Goal: Information Seeking & Learning: Learn about a topic

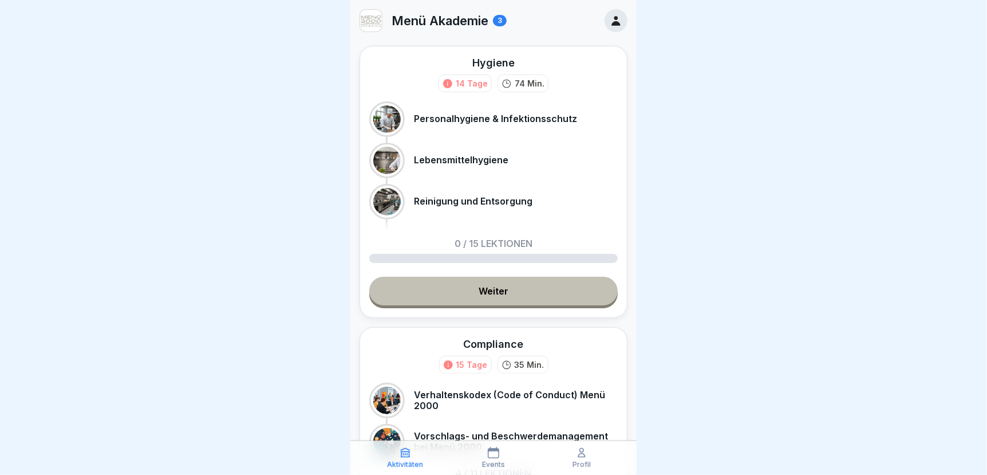
click at [495, 285] on link "Weiter" at bounding box center [493, 290] width 248 height 29
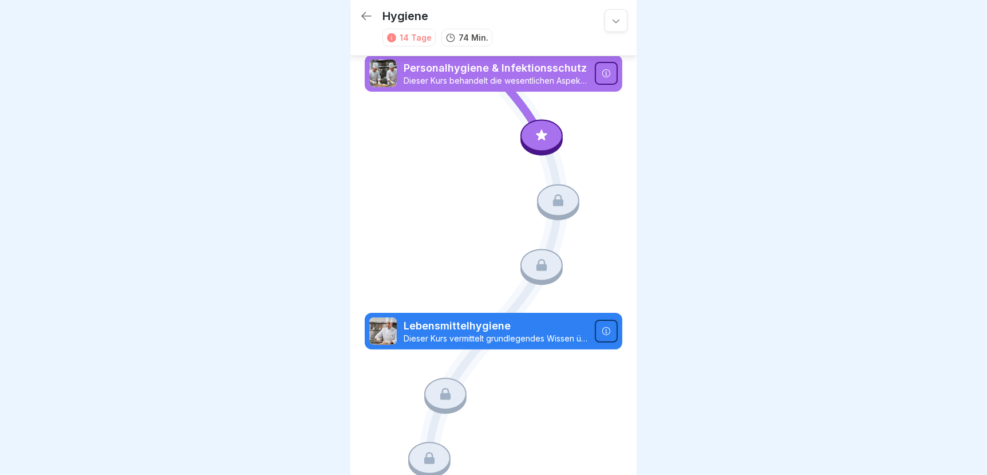
click at [538, 138] on icon at bounding box center [541, 135] width 15 height 15
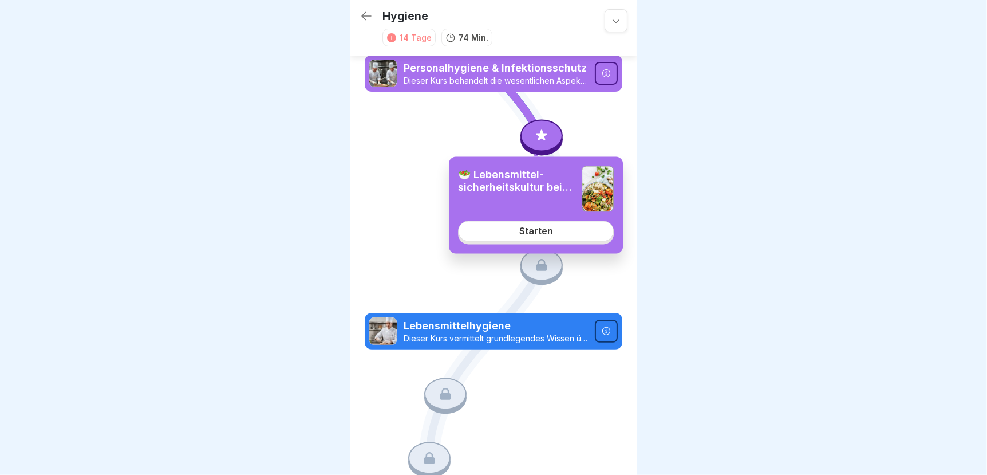
click at [540, 238] on link "Starten" at bounding box center [536, 231] width 156 height 21
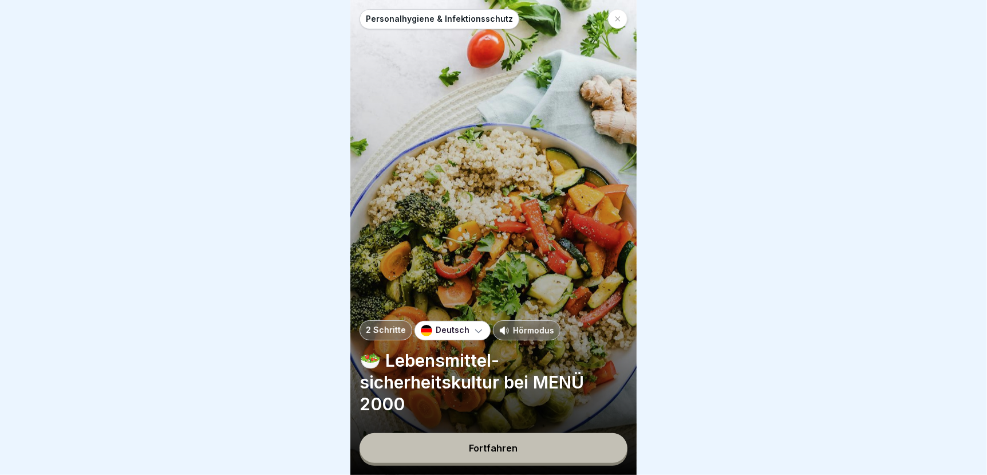
click at [483, 453] on div "Fortfahren" at bounding box center [493, 448] width 49 height 10
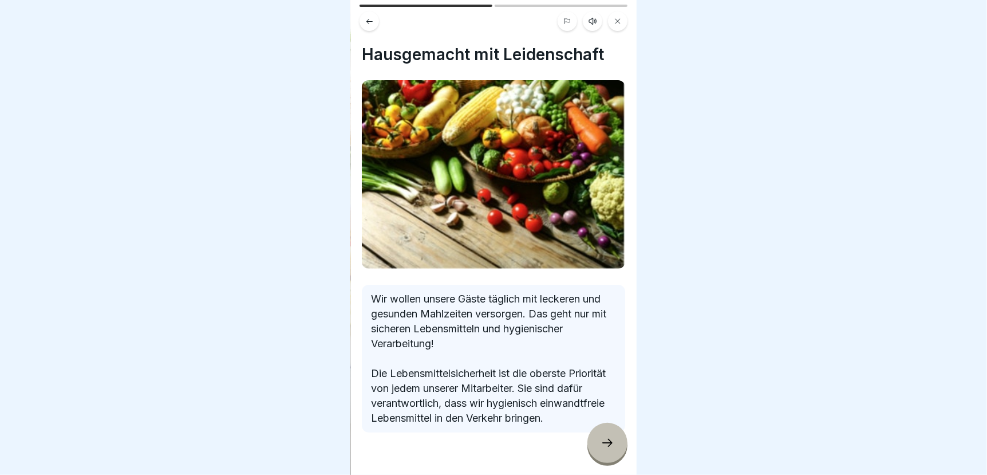
click at [593, 446] on div at bounding box center [607, 442] width 40 height 40
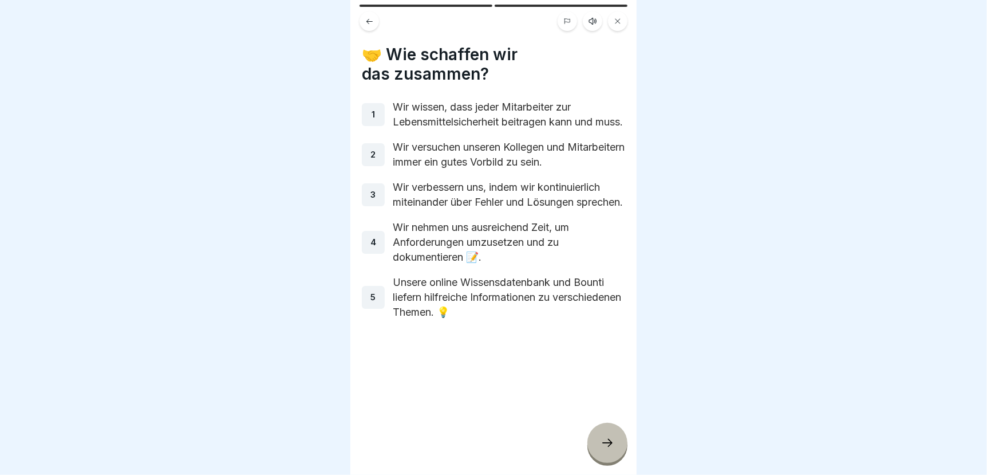
click at [612, 448] on icon at bounding box center [608, 443] width 14 height 14
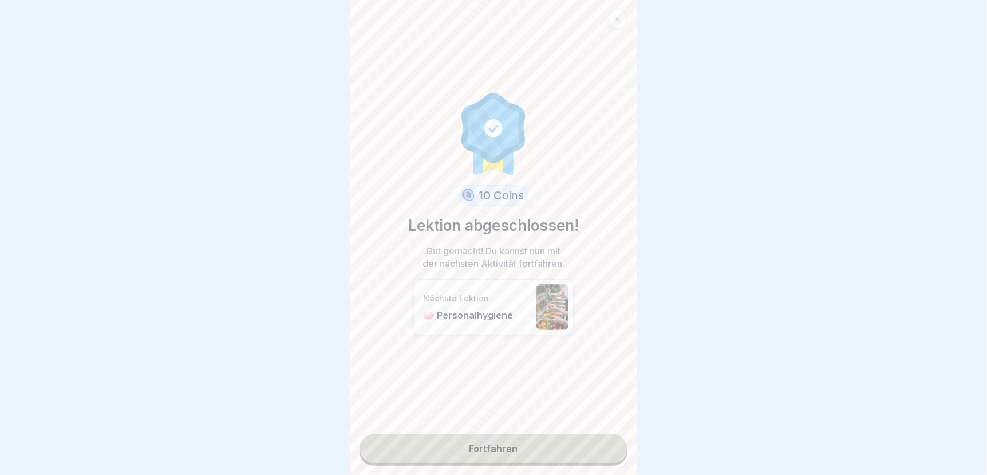
click at [491, 445] on link "Fortfahren" at bounding box center [494, 448] width 268 height 29
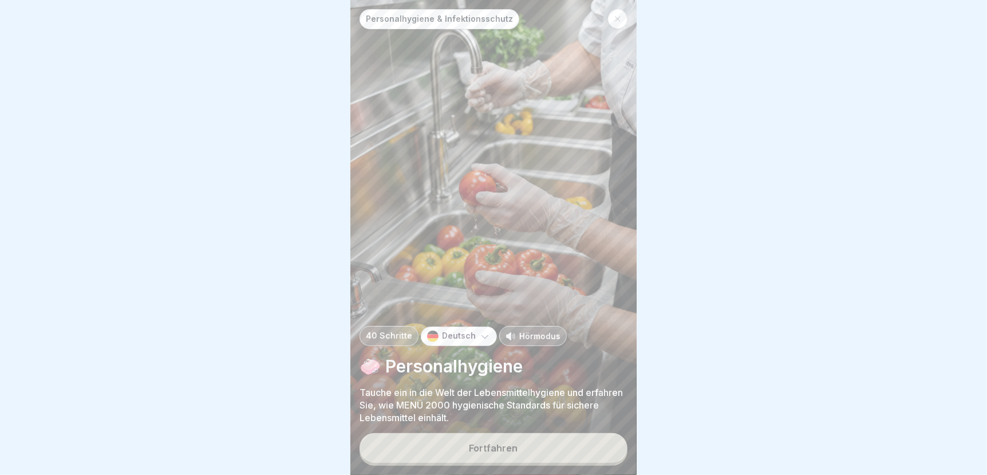
click at [502, 453] on div "Fortfahren" at bounding box center [493, 448] width 49 height 10
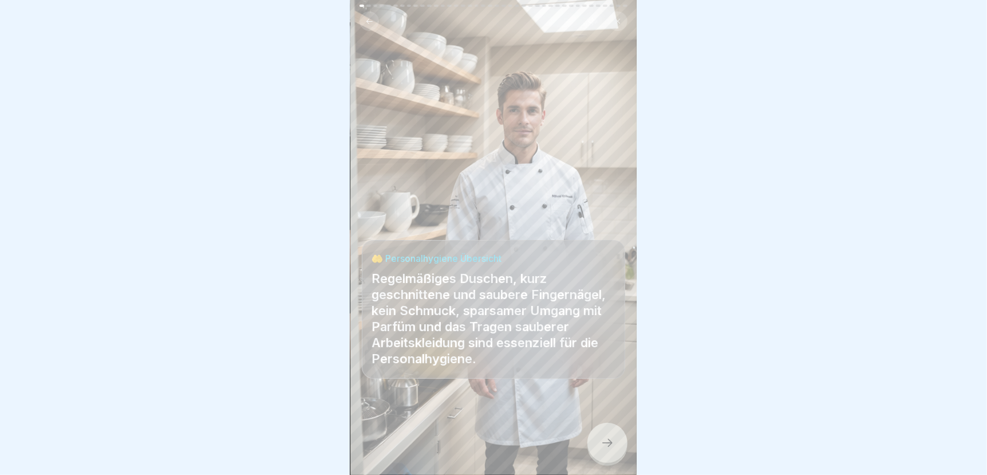
click at [607, 448] on icon at bounding box center [608, 443] width 14 height 14
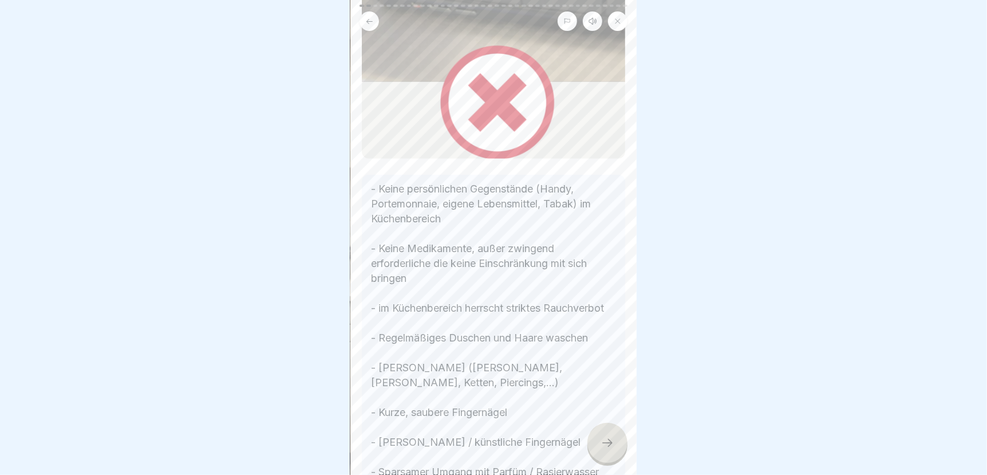
scroll to position [343, 0]
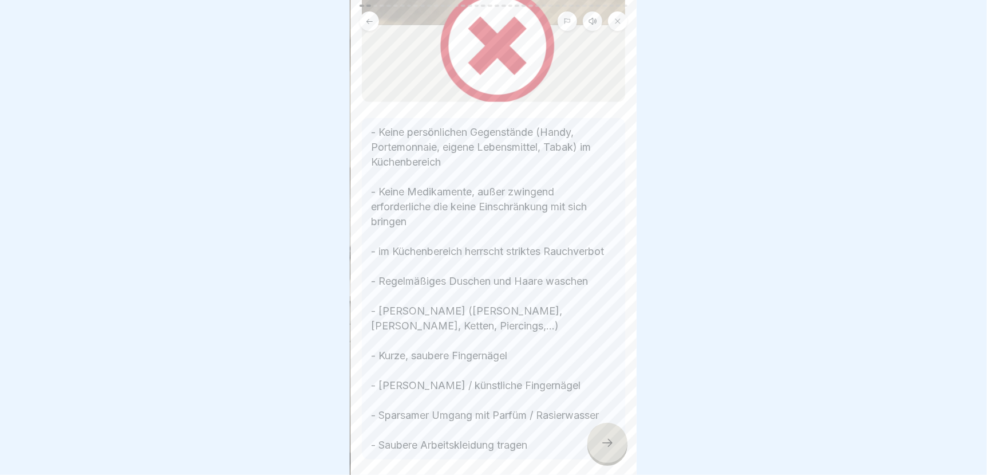
click at [604, 444] on icon at bounding box center [608, 443] width 14 height 14
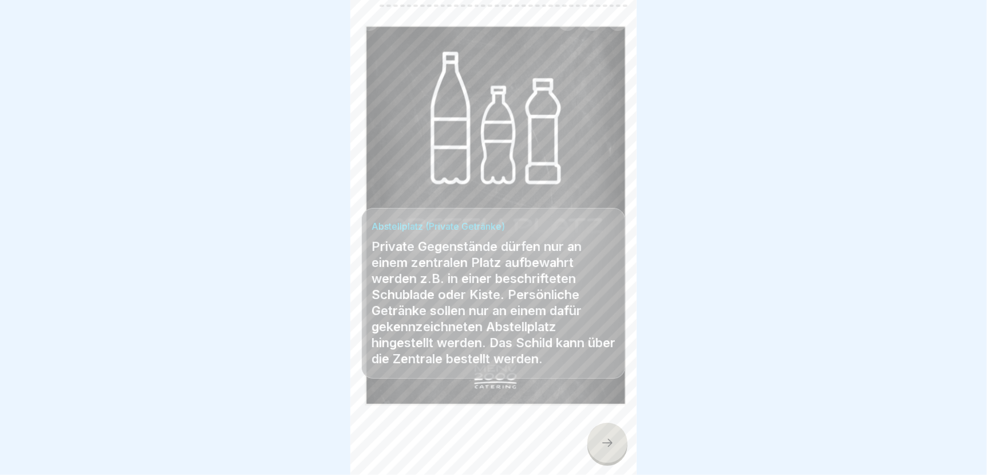
click at [614, 449] on div at bounding box center [607, 442] width 40 height 40
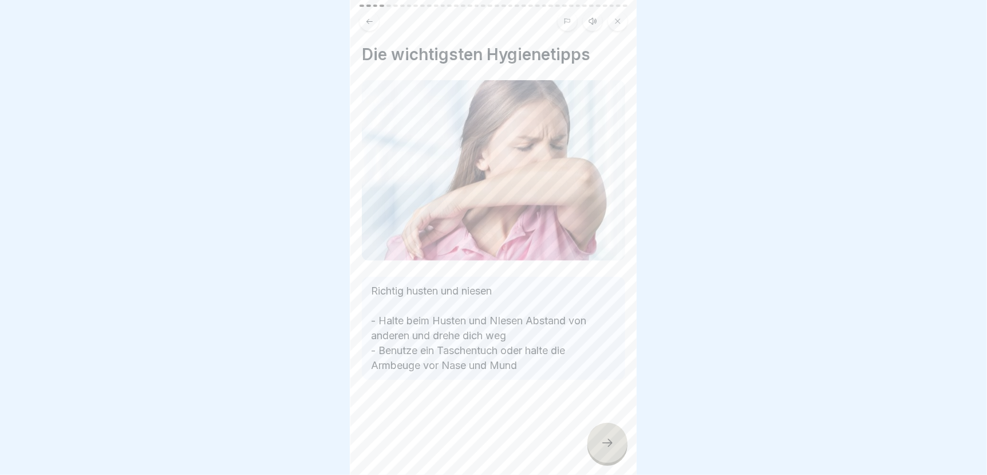
click at [609, 442] on icon at bounding box center [608, 443] width 14 height 14
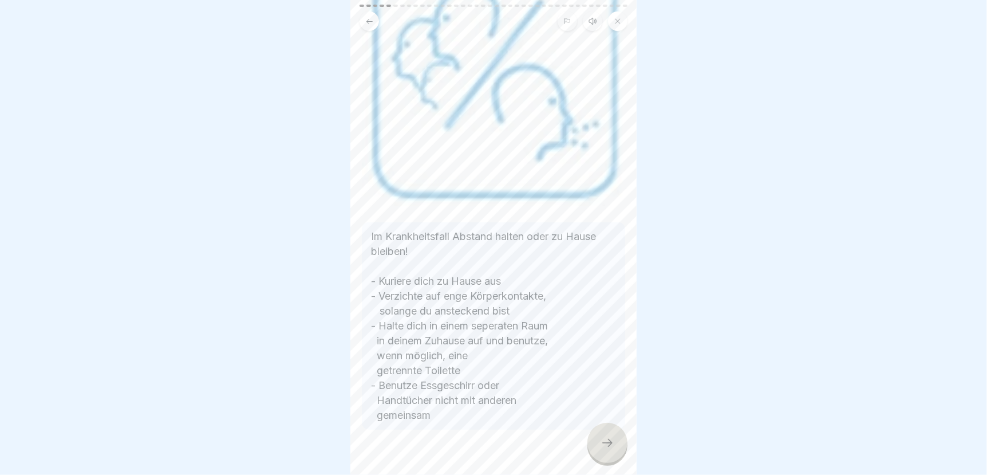
scroll to position [158, 0]
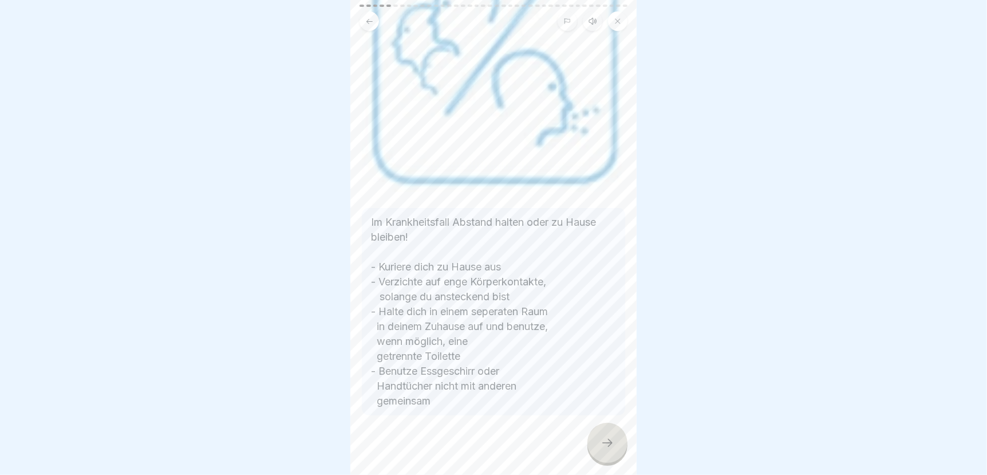
click at [606, 439] on icon at bounding box center [608, 443] width 14 height 14
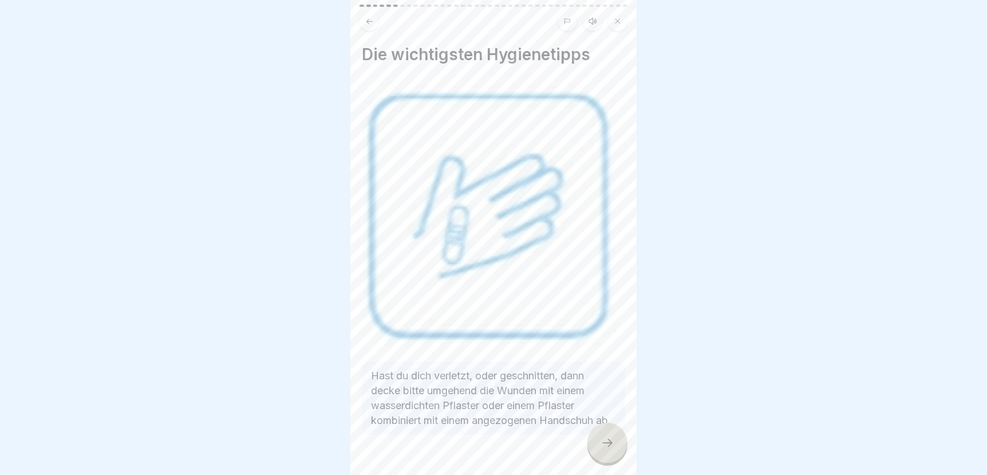
click at [606, 439] on icon at bounding box center [608, 443] width 14 height 14
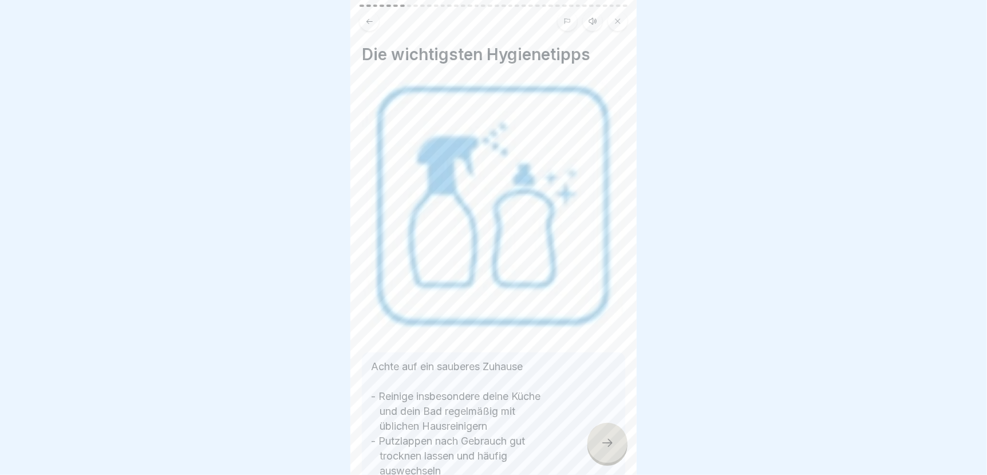
click at [609, 446] on icon at bounding box center [608, 443] width 14 height 14
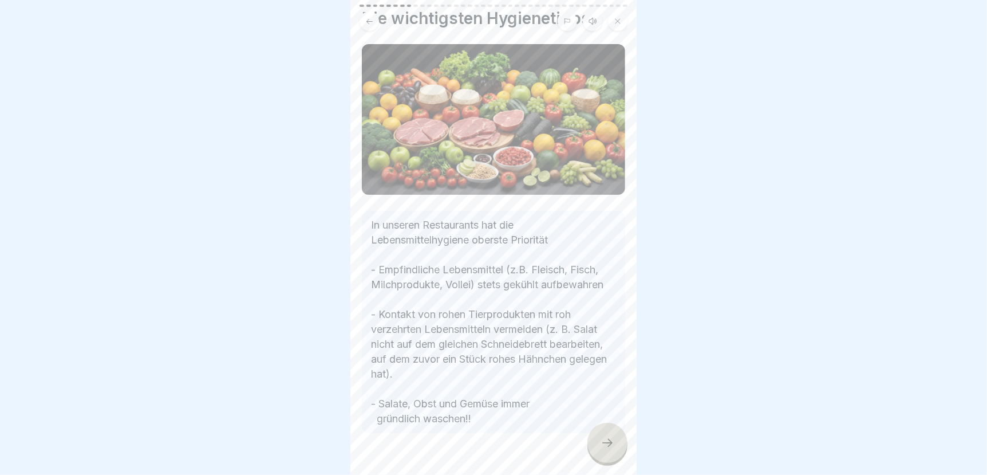
scroll to position [72, 0]
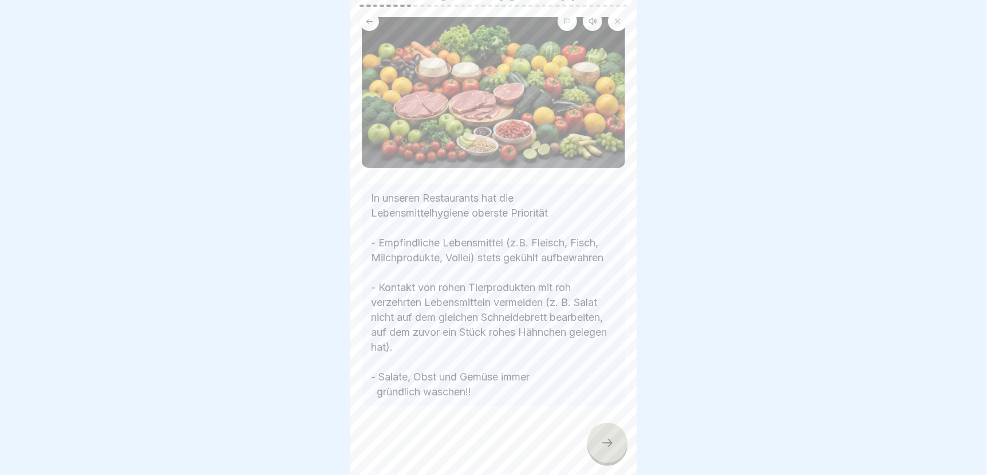
click at [609, 442] on icon at bounding box center [608, 443] width 14 height 14
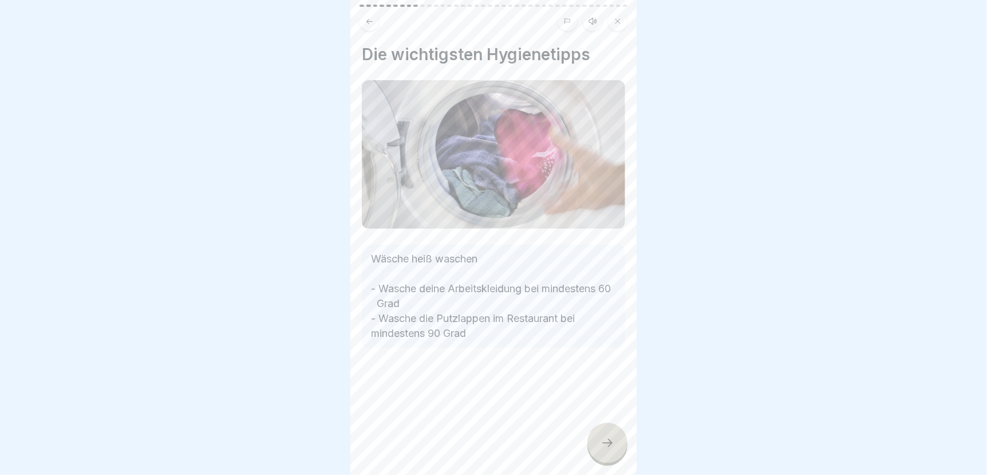
click at [606, 448] on icon at bounding box center [608, 443] width 14 height 14
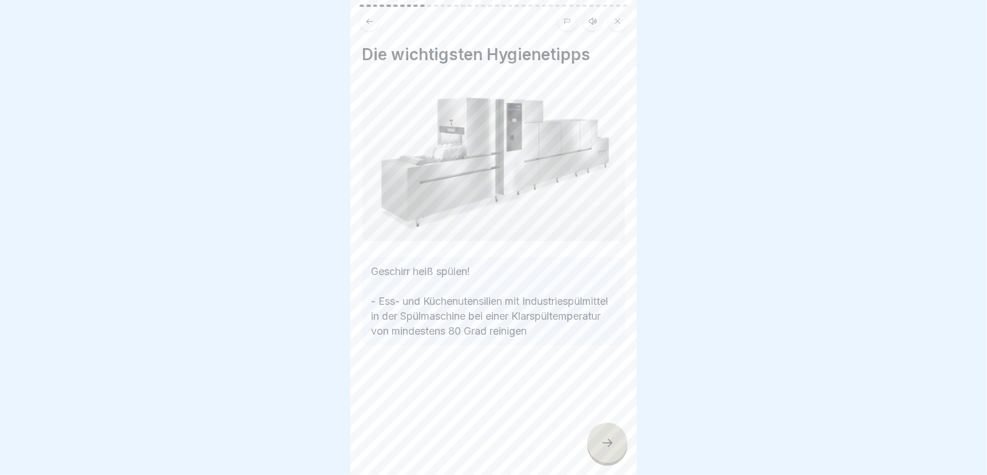
click at [604, 443] on icon at bounding box center [608, 443] width 14 height 14
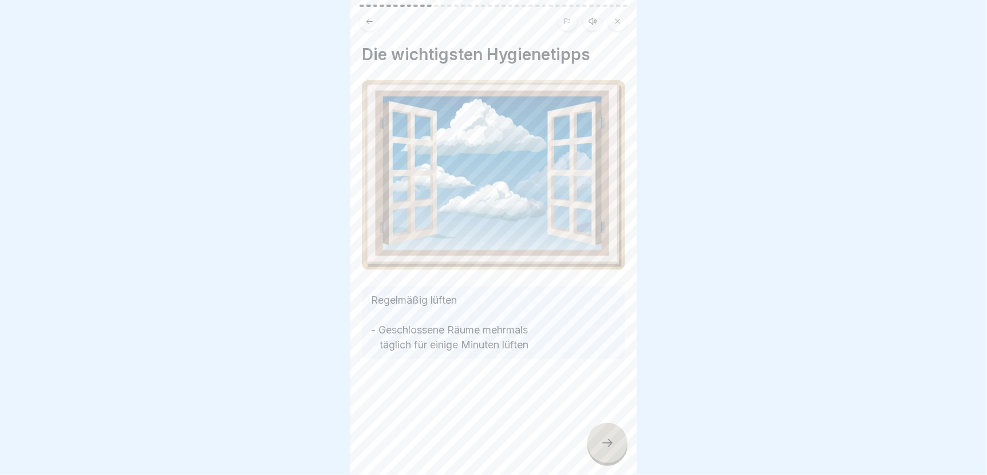
click at [604, 443] on icon at bounding box center [608, 443] width 14 height 14
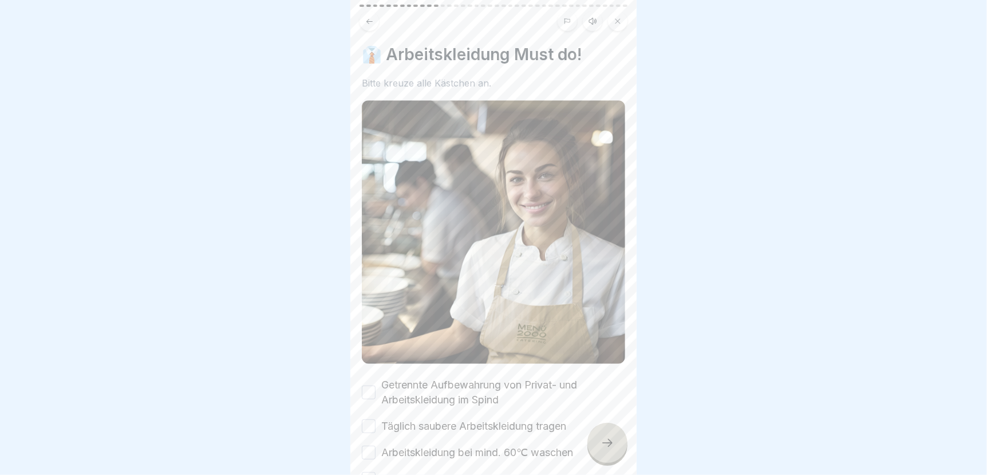
scroll to position [113, 0]
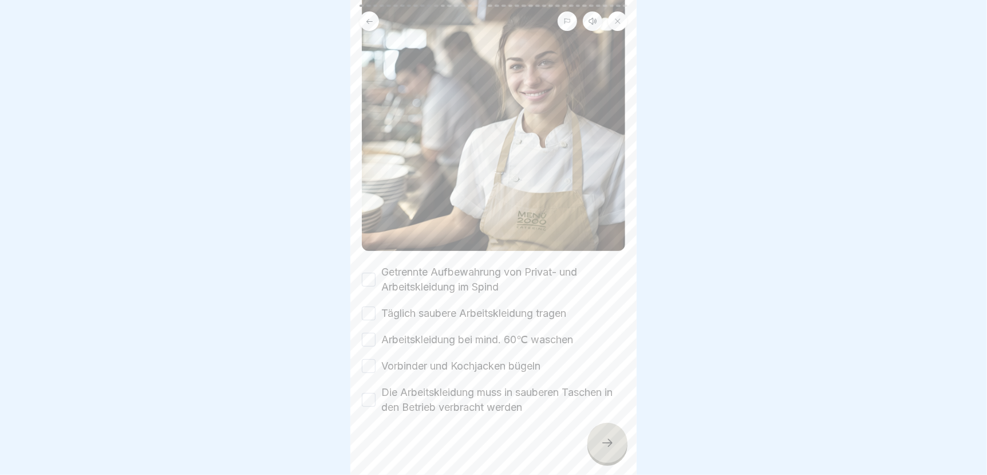
click at [364, 272] on button "Getrennte Aufbewahrung von Privat- und Arbeitskleidung im Spind" at bounding box center [369, 279] width 14 height 14
click at [370, 306] on button "Täglich saubere Arbeitskleidung tragen" at bounding box center [369, 313] width 14 height 14
click at [362, 333] on button "Arbeitskleidung bei mind. 60℃ waschen" at bounding box center [369, 340] width 14 height 14
click at [368, 359] on button "Vorbinder und Kochjacken bügeln" at bounding box center [369, 366] width 14 height 14
click at [368, 393] on button "Die Arbeitskleidung muss in sauberen Taschen in den Betrieb verbracht werden" at bounding box center [369, 400] width 14 height 14
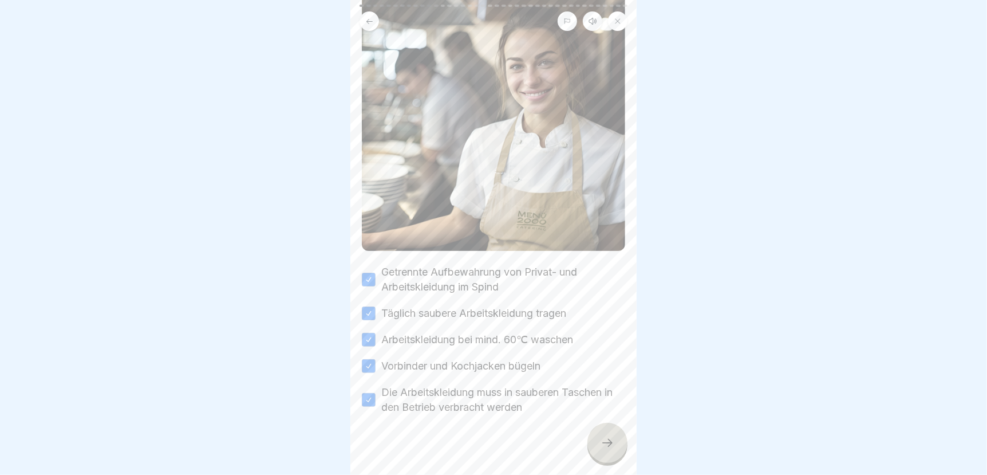
click at [602, 444] on icon at bounding box center [608, 443] width 14 height 14
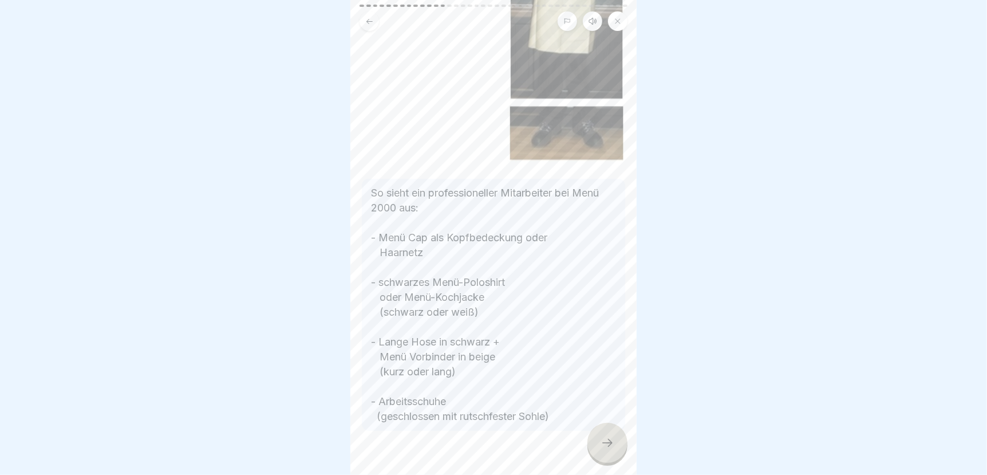
scroll to position [275, 0]
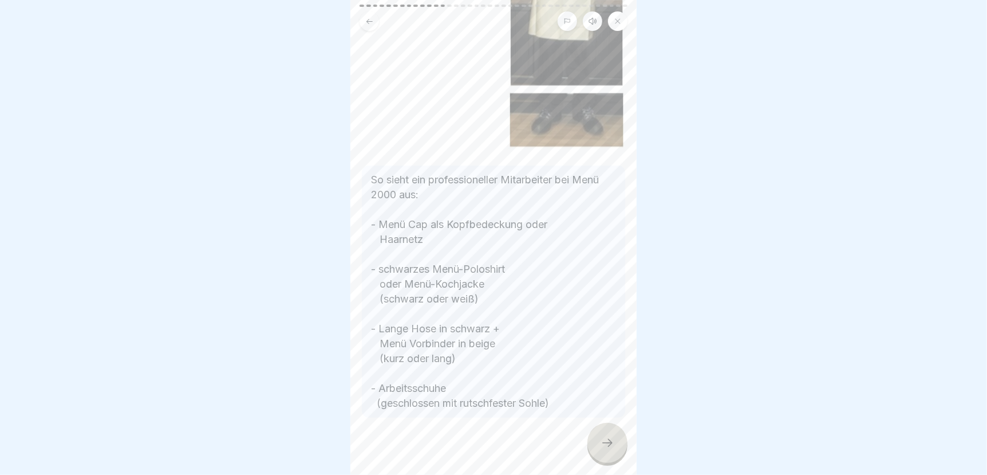
click at [605, 456] on div at bounding box center [607, 442] width 40 height 40
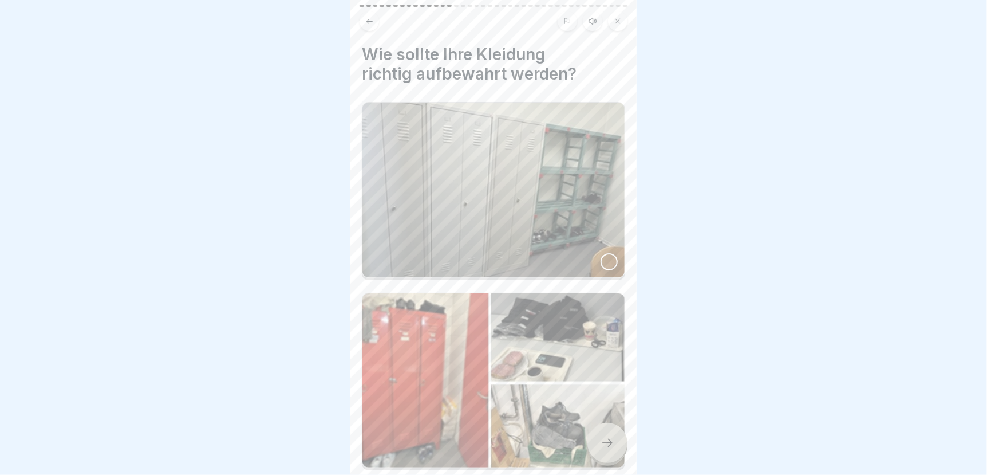
scroll to position [56, 0]
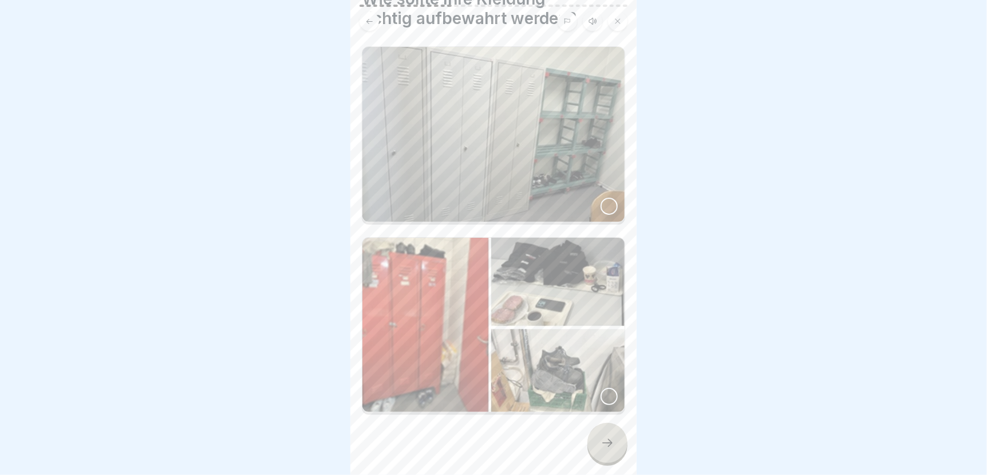
click at [617, 456] on div at bounding box center [607, 442] width 40 height 40
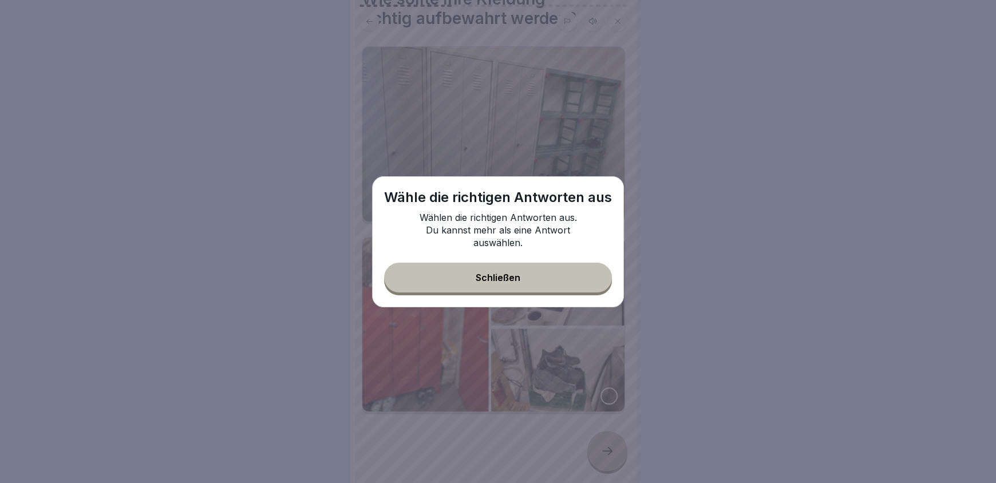
click at [537, 280] on button "Schließen" at bounding box center [498, 278] width 228 height 30
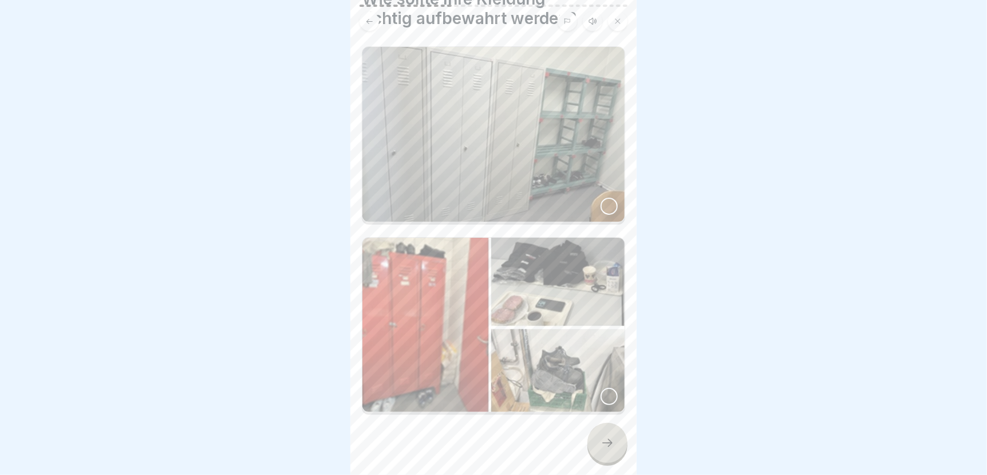
click at [601, 197] on div at bounding box center [609, 205] width 17 height 17
click at [604, 444] on div at bounding box center [607, 442] width 40 height 40
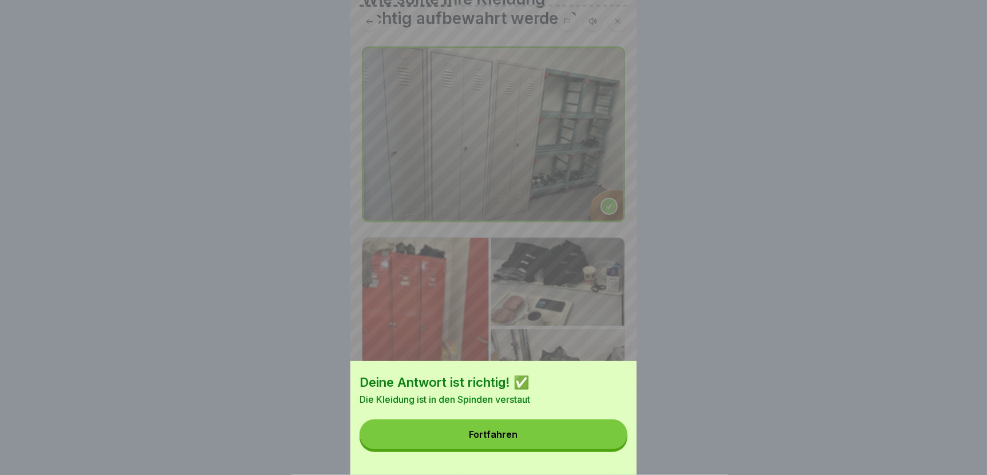
click at [591, 440] on button "Fortfahren" at bounding box center [494, 434] width 268 height 30
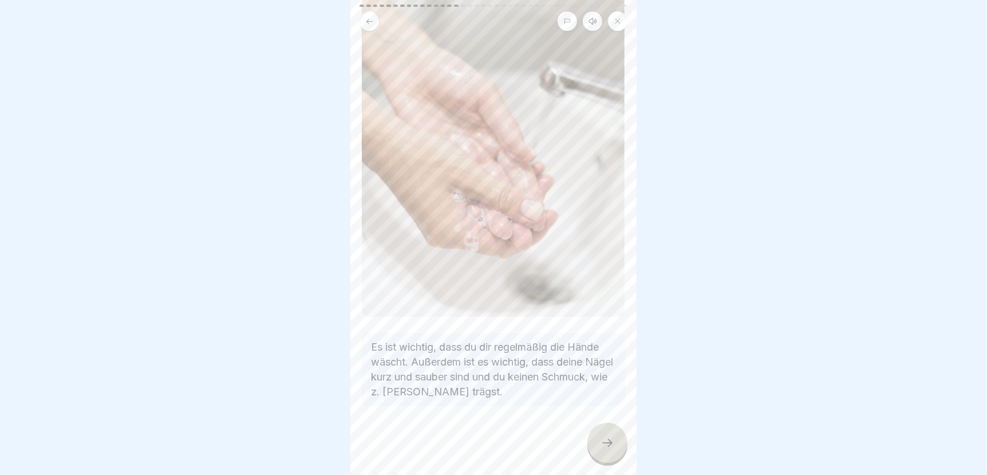
scroll to position [137, 0]
click at [601, 449] on icon at bounding box center [608, 443] width 14 height 14
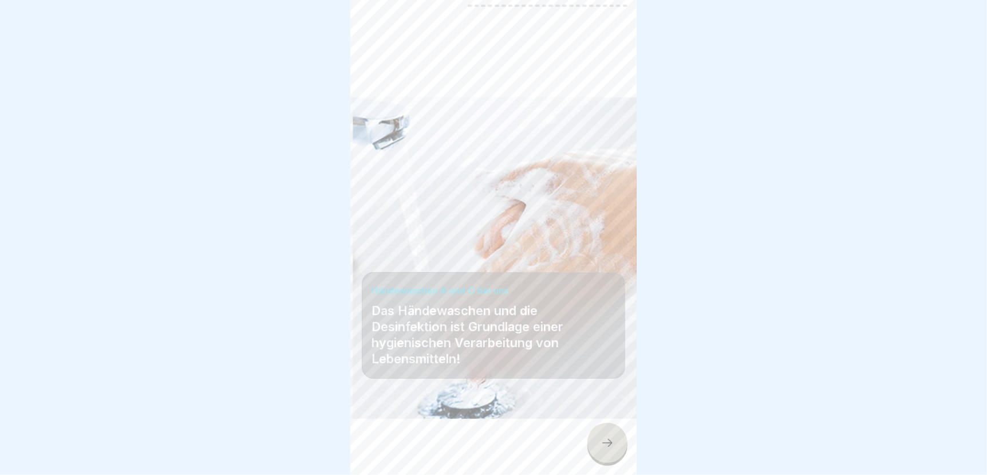
click at [621, 460] on div at bounding box center [607, 442] width 40 height 40
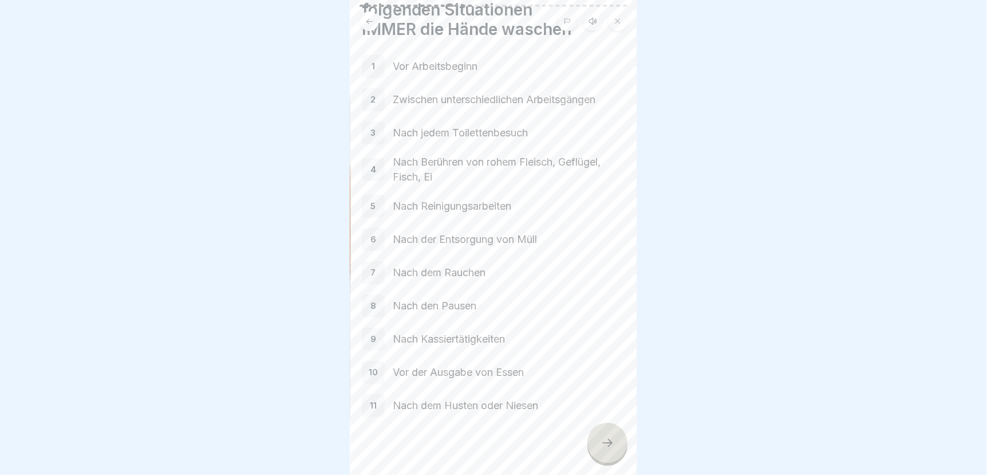
scroll to position [75, 0]
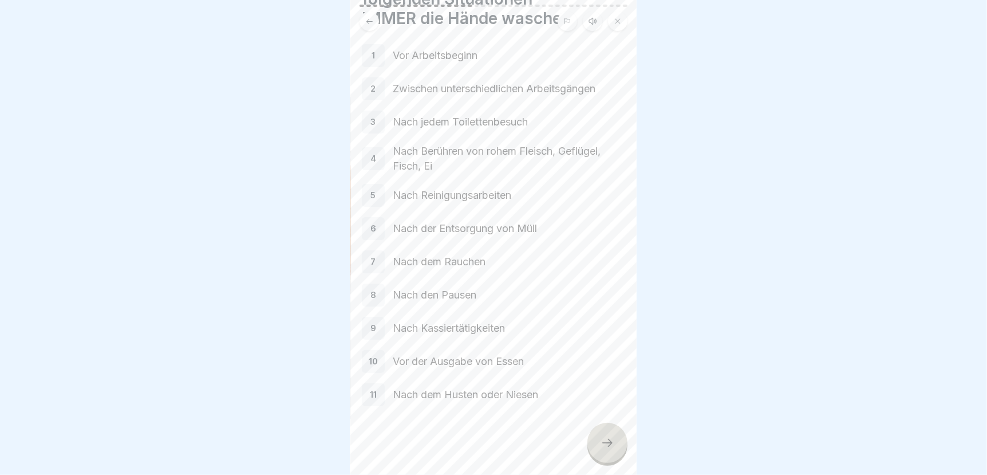
click at [609, 459] on div at bounding box center [607, 442] width 40 height 40
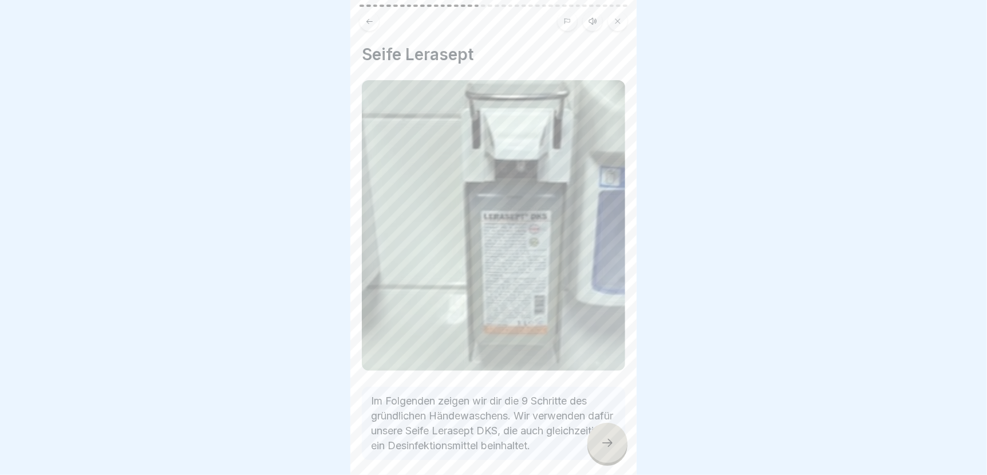
click at [609, 448] on icon at bounding box center [608, 443] width 14 height 14
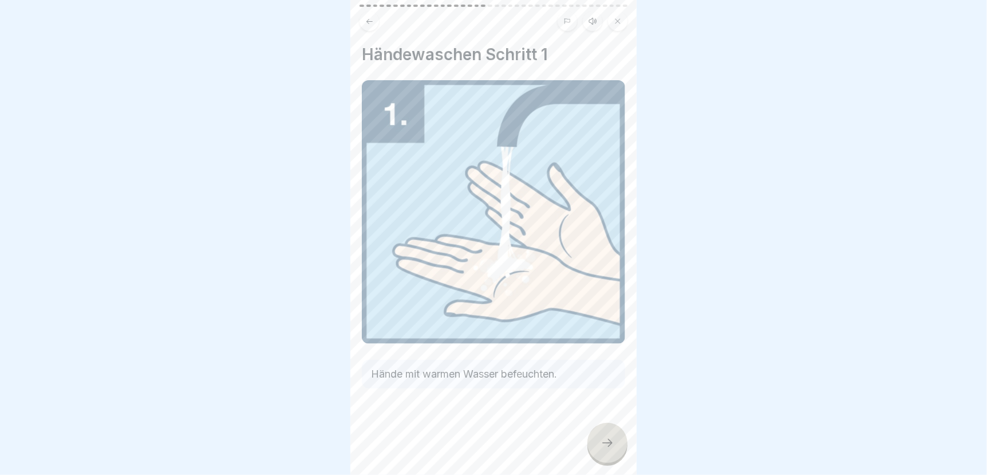
click at [609, 448] on icon at bounding box center [608, 443] width 14 height 14
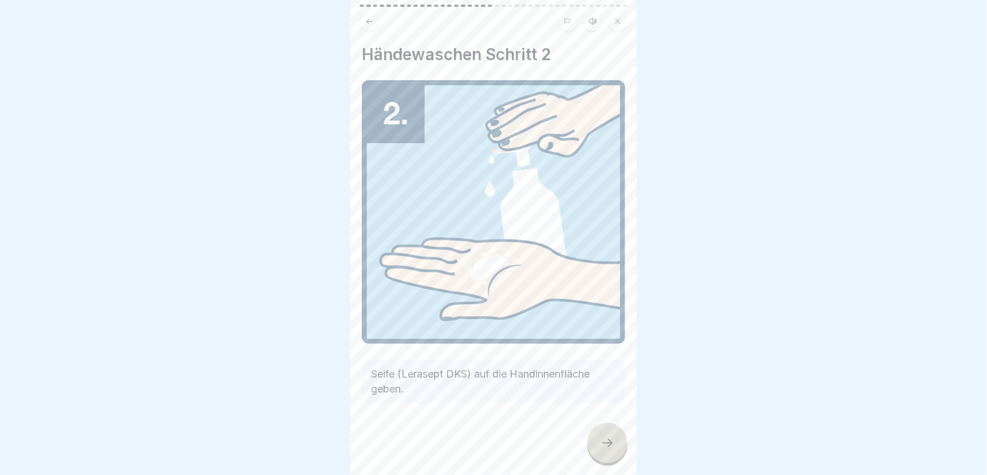
click at [609, 448] on icon at bounding box center [608, 443] width 14 height 14
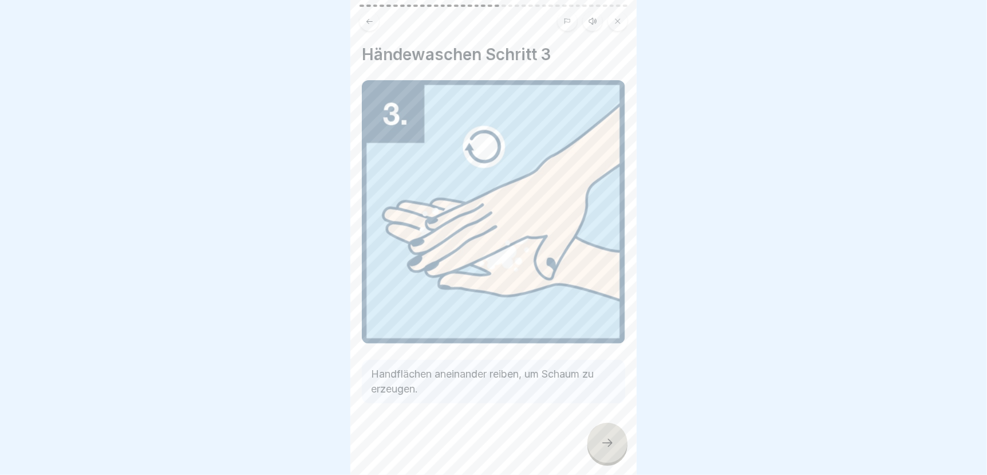
click at [609, 448] on icon at bounding box center [608, 443] width 14 height 14
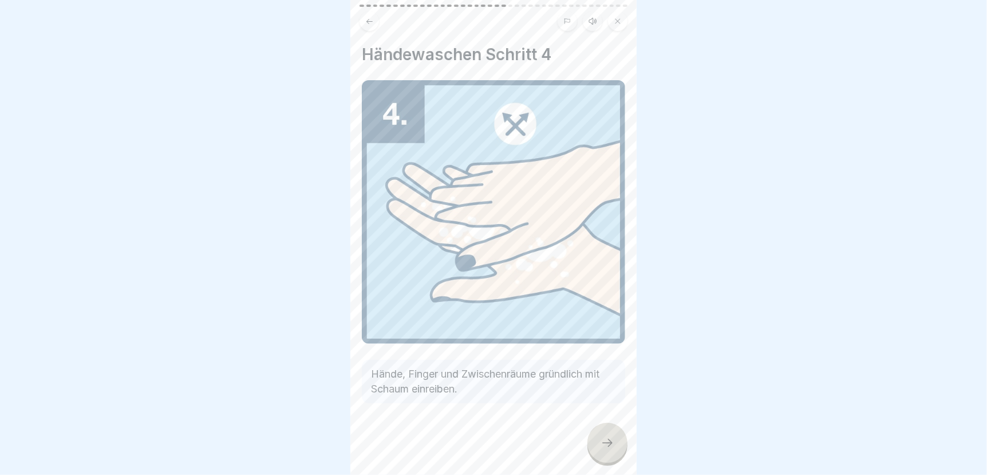
click at [609, 448] on icon at bounding box center [608, 443] width 14 height 14
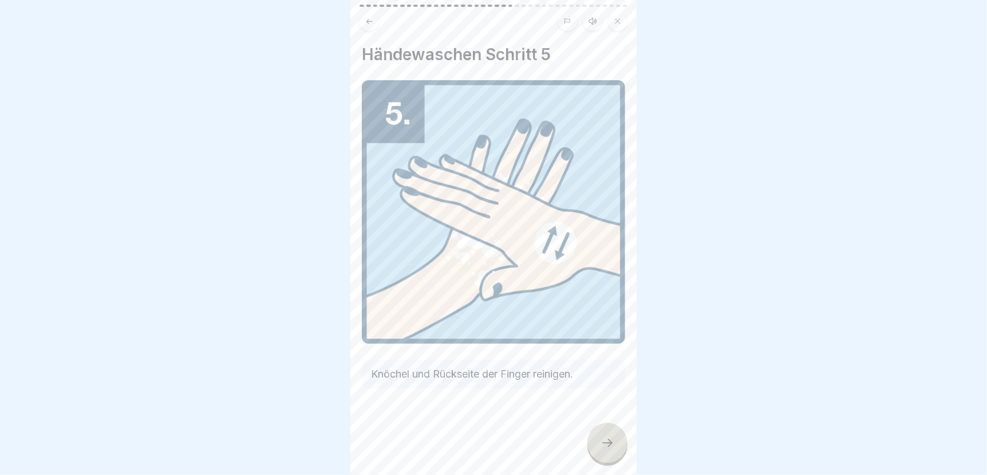
click at [609, 448] on icon at bounding box center [608, 443] width 14 height 14
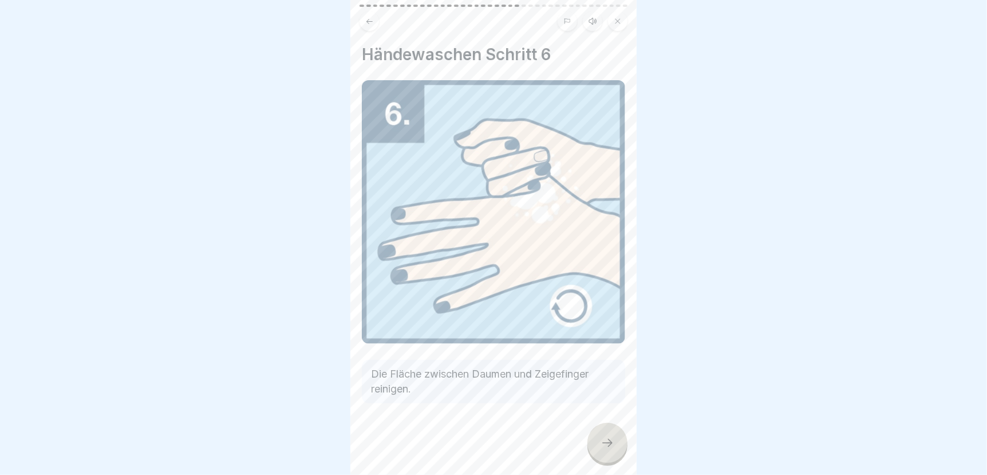
click at [609, 448] on icon at bounding box center [608, 443] width 14 height 14
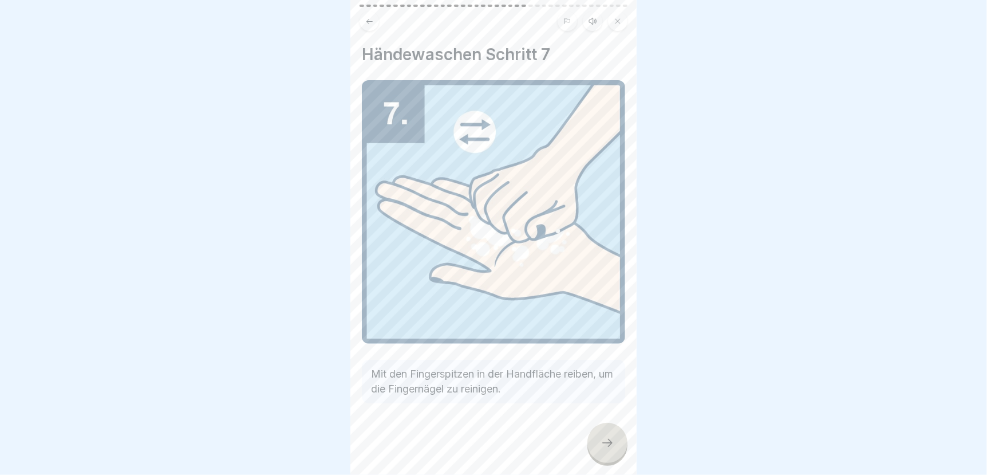
click at [609, 448] on icon at bounding box center [608, 443] width 14 height 14
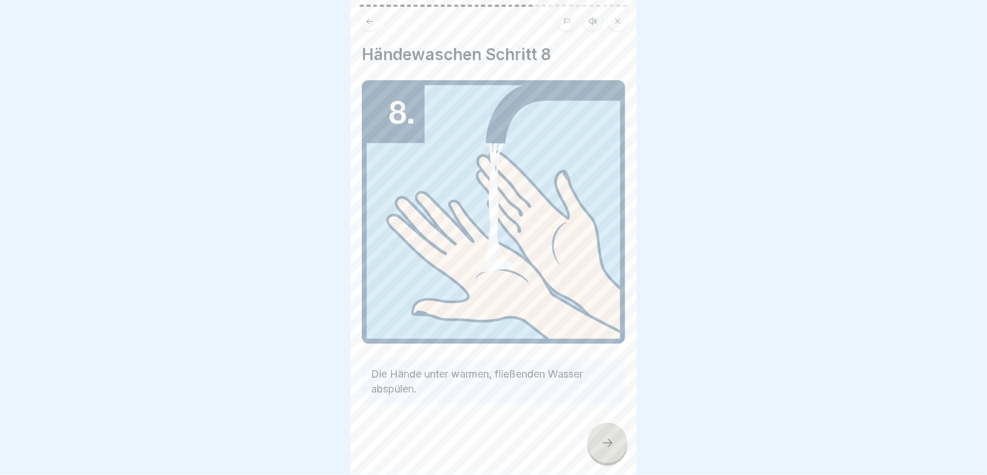
click at [609, 448] on icon at bounding box center [608, 443] width 14 height 14
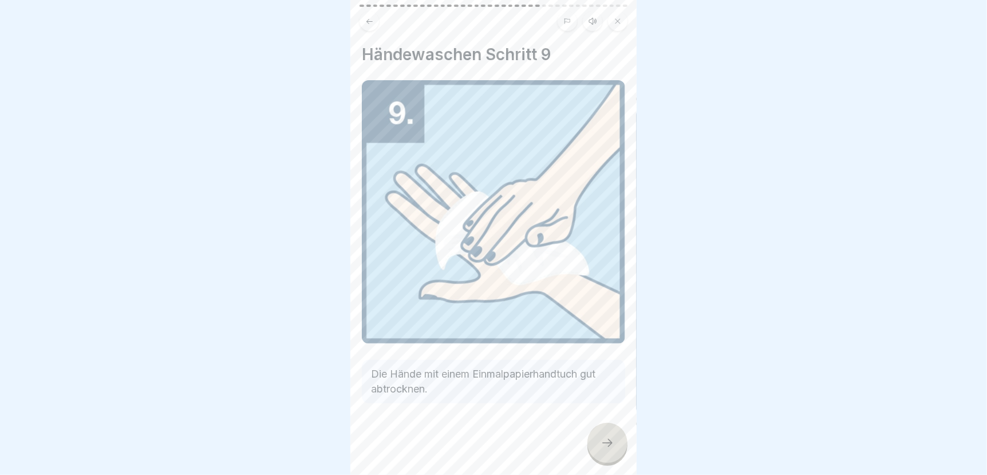
click at [609, 448] on icon at bounding box center [608, 443] width 14 height 14
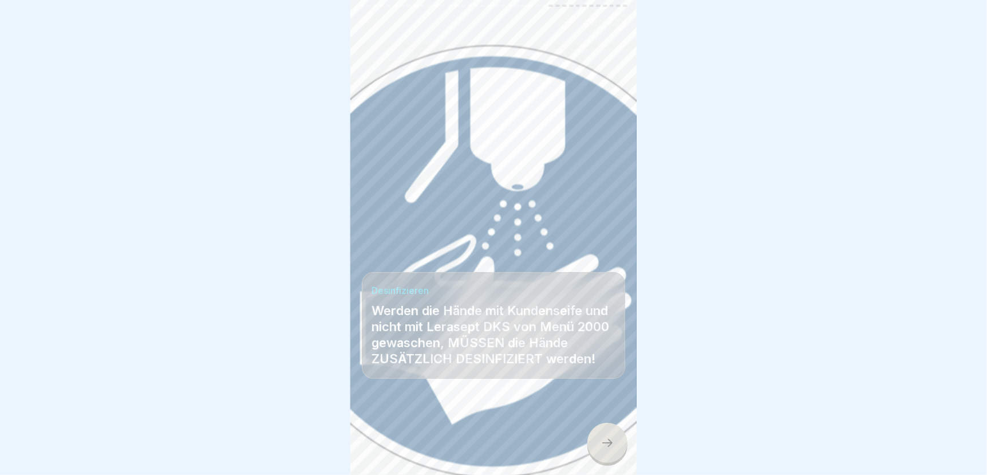
click at [609, 448] on icon at bounding box center [608, 443] width 14 height 14
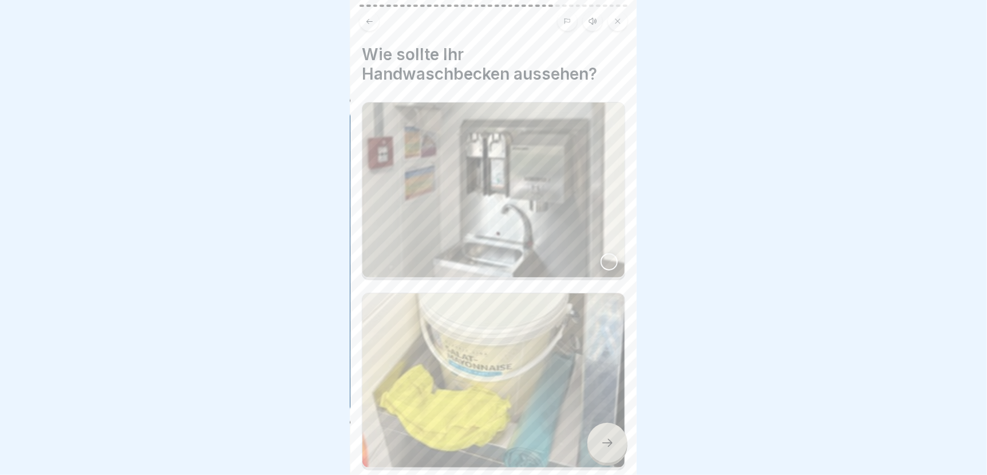
click at [605, 253] on div at bounding box center [609, 261] width 17 height 17
click at [610, 449] on icon at bounding box center [608, 443] width 14 height 14
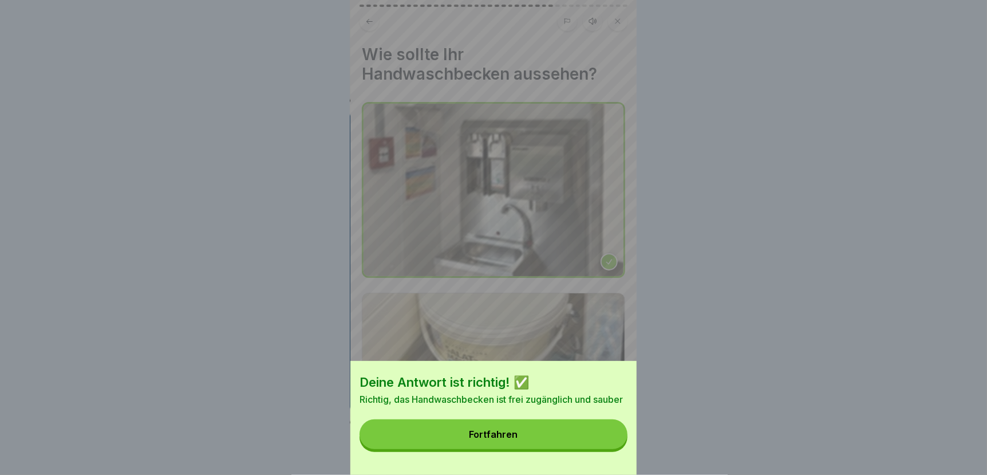
click at [601, 449] on button "Fortfahren" at bounding box center [494, 434] width 268 height 30
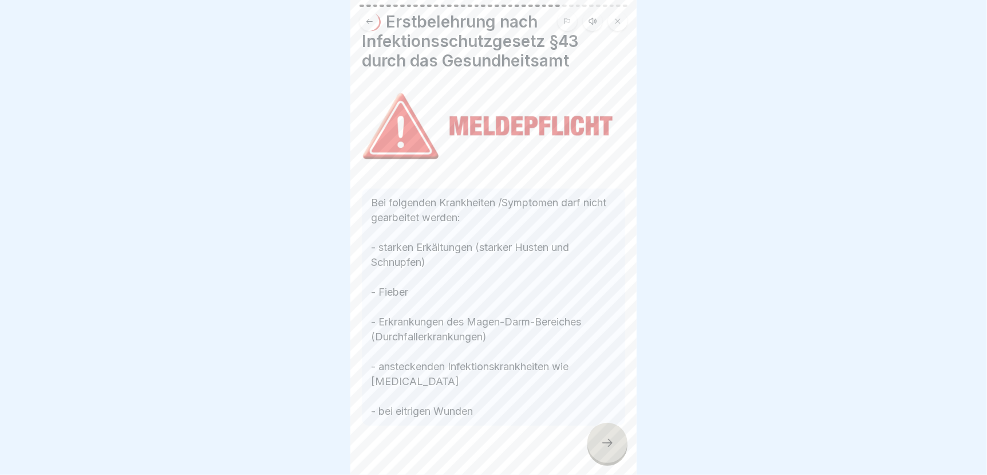
scroll to position [49, 0]
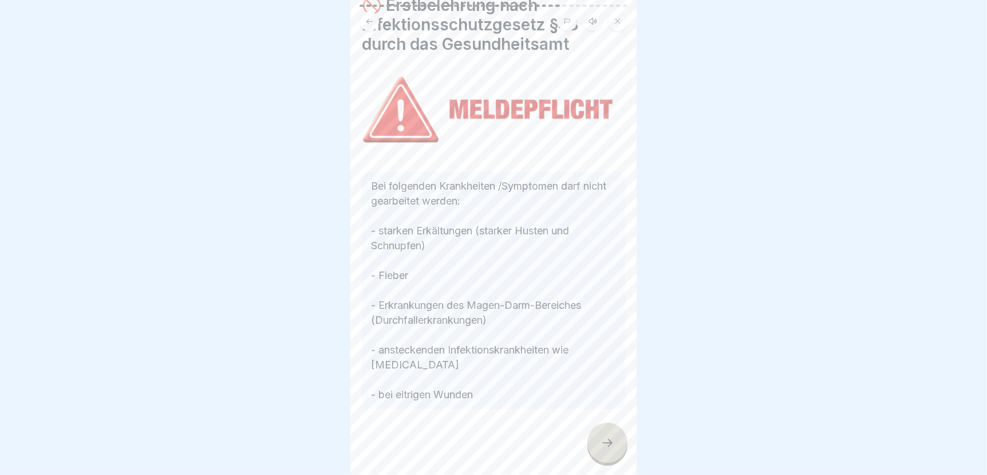
click at [614, 460] on div at bounding box center [607, 442] width 40 height 40
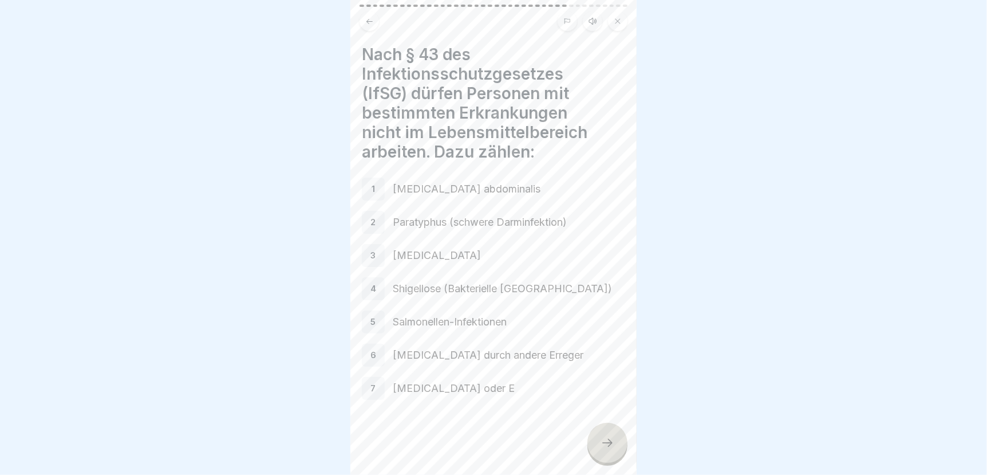
click at [604, 448] on icon at bounding box center [608, 443] width 14 height 14
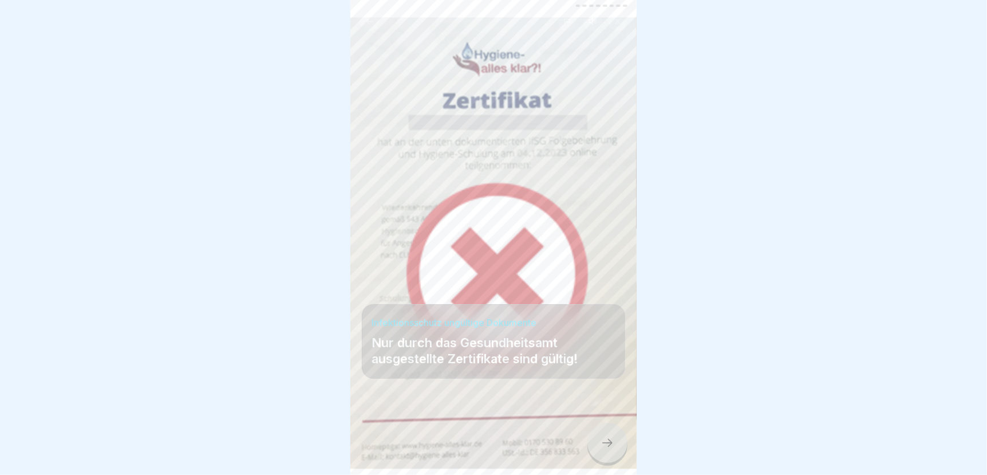
click at [604, 448] on icon at bounding box center [608, 443] width 14 height 14
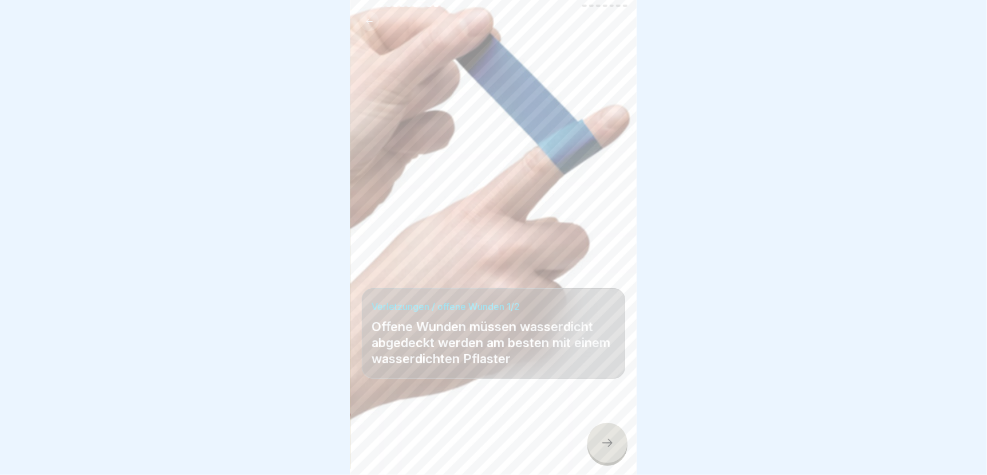
click at [604, 448] on icon at bounding box center [608, 443] width 14 height 14
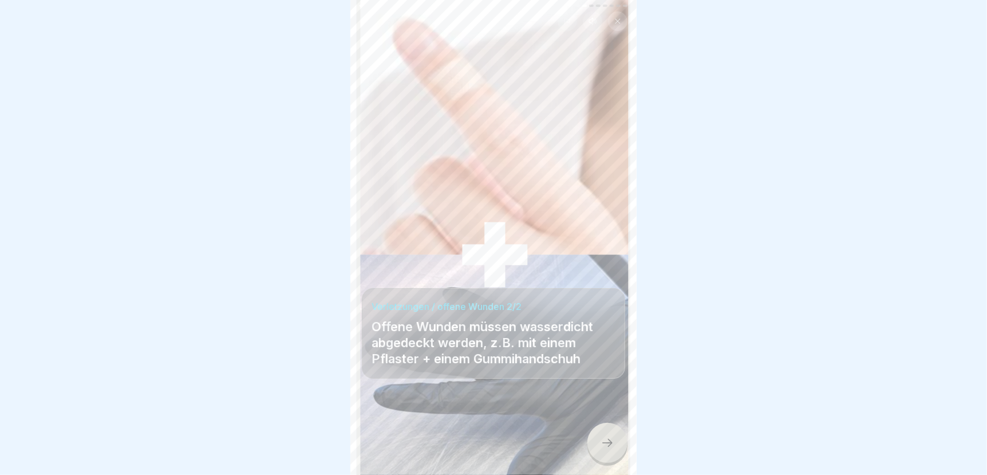
click at [604, 448] on icon at bounding box center [608, 443] width 14 height 14
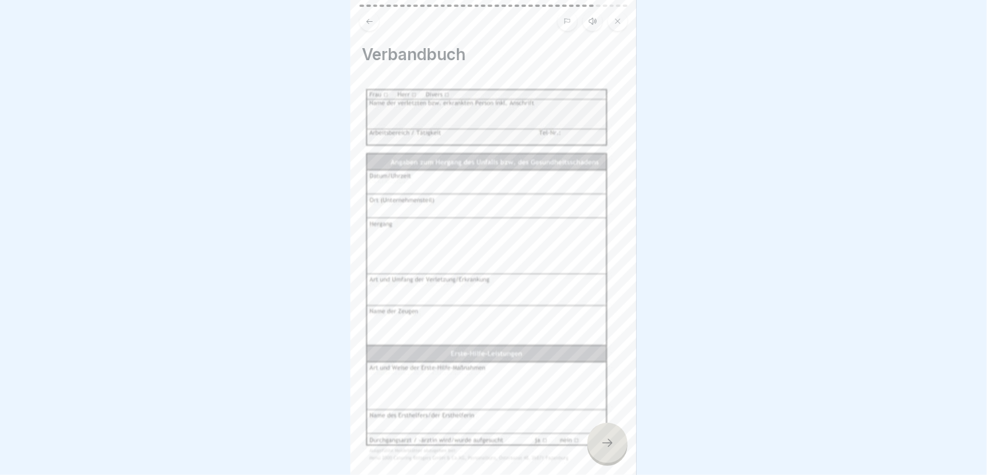
click at [604, 448] on icon at bounding box center [608, 443] width 14 height 14
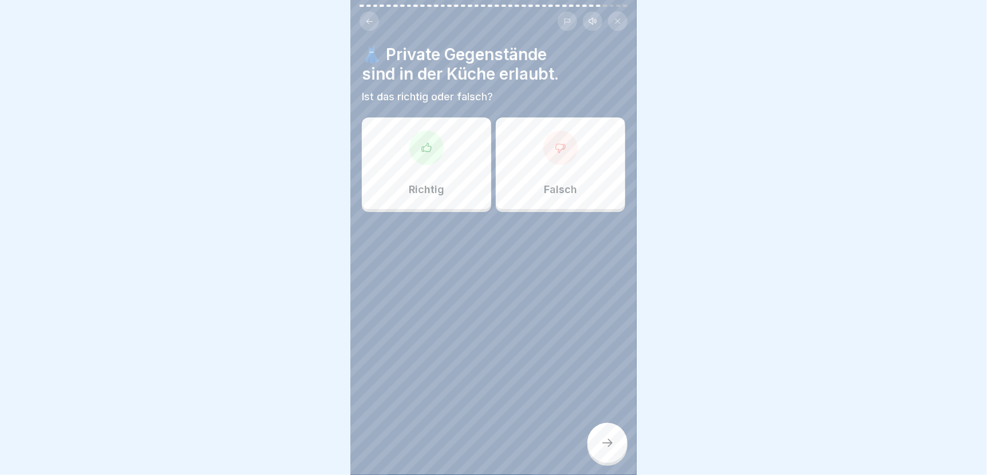
click at [550, 179] on div "Falsch" at bounding box center [560, 163] width 129 height 92
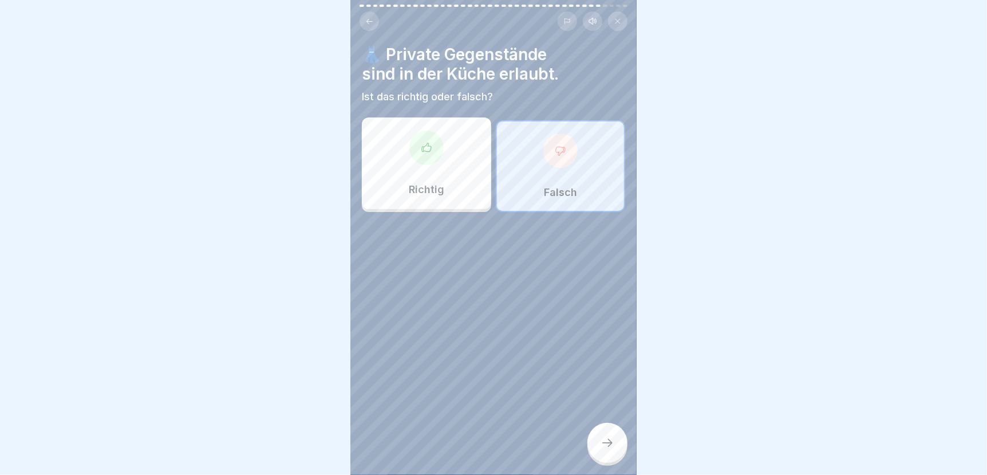
click at [613, 449] on icon at bounding box center [608, 443] width 14 height 14
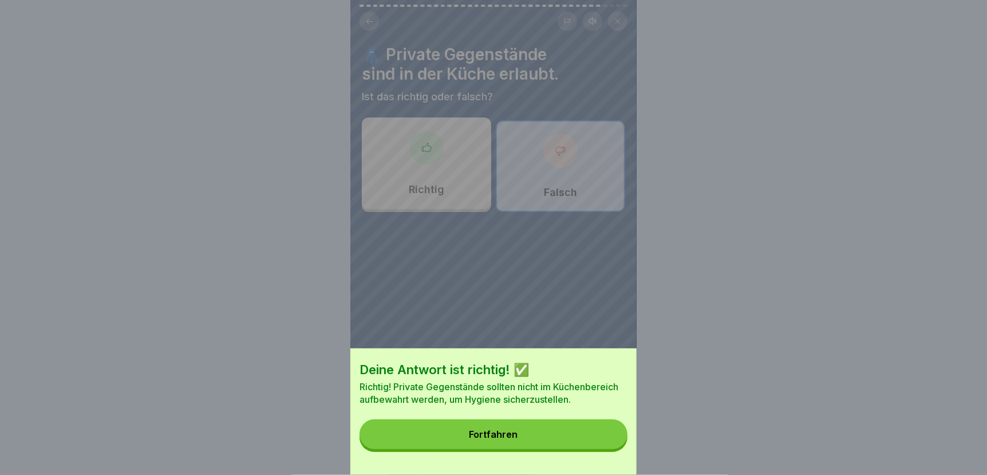
click at [603, 447] on button "Fortfahren" at bounding box center [494, 434] width 268 height 30
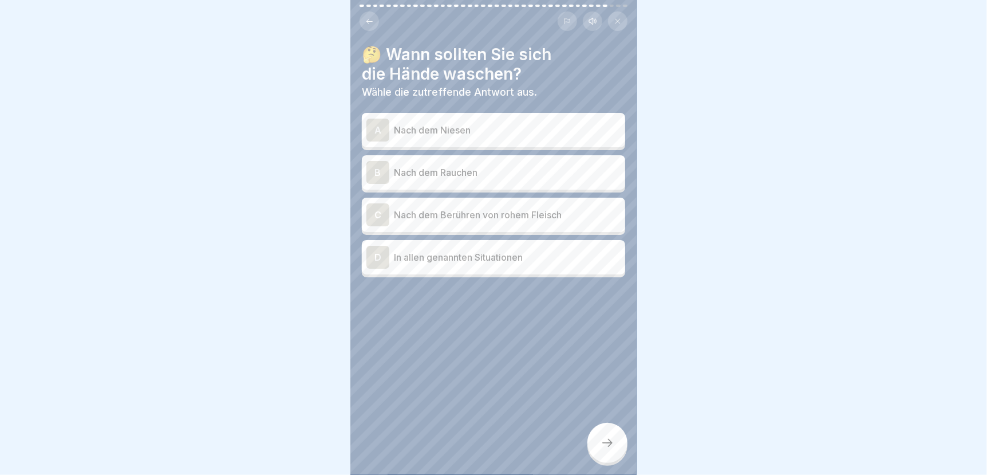
click at [412, 256] on p "In allen genannten Situationen" at bounding box center [507, 257] width 227 height 14
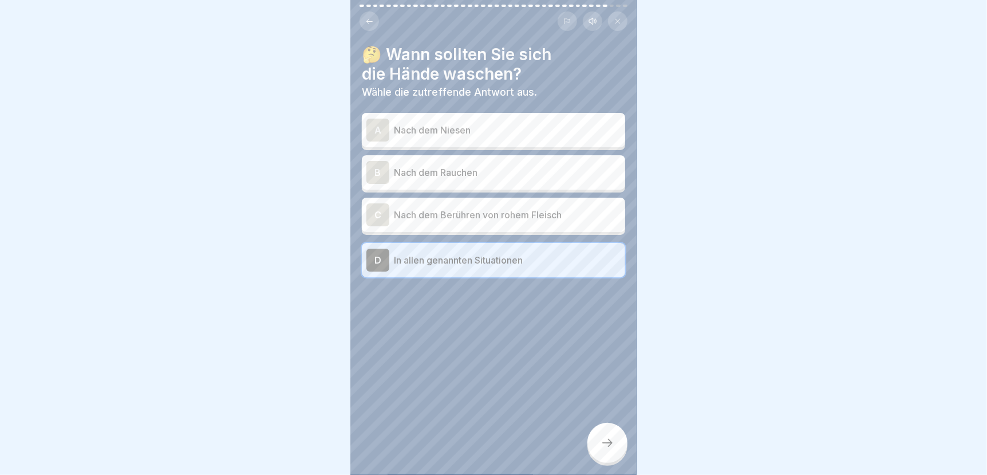
click at [622, 451] on div at bounding box center [607, 442] width 40 height 40
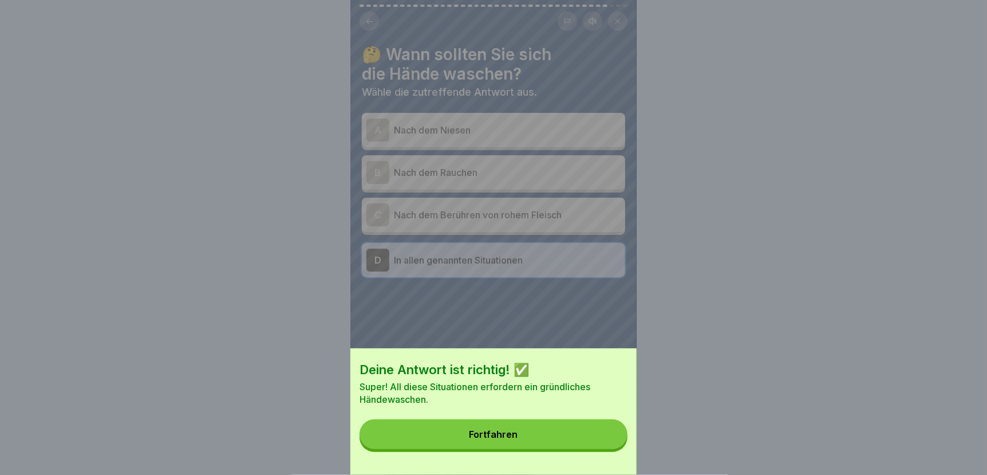
click at [595, 448] on button "Fortfahren" at bounding box center [494, 434] width 268 height 30
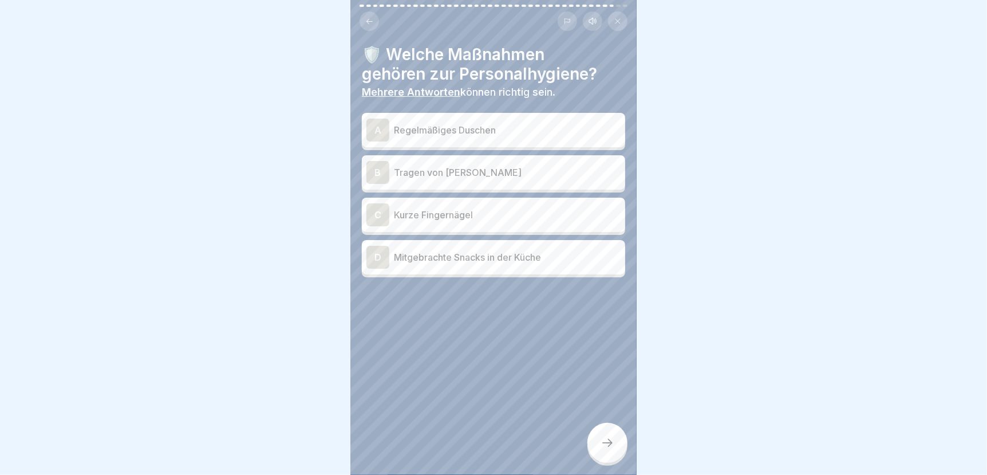
click at [440, 125] on p "Regelmäßiges Duschen" at bounding box center [507, 130] width 227 height 14
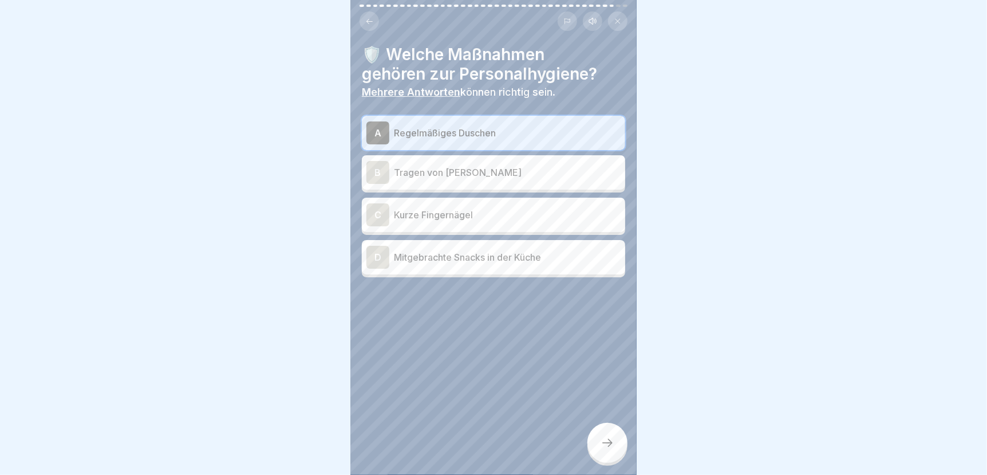
click at [429, 215] on p "Kurze Fingernägel" at bounding box center [507, 215] width 227 height 14
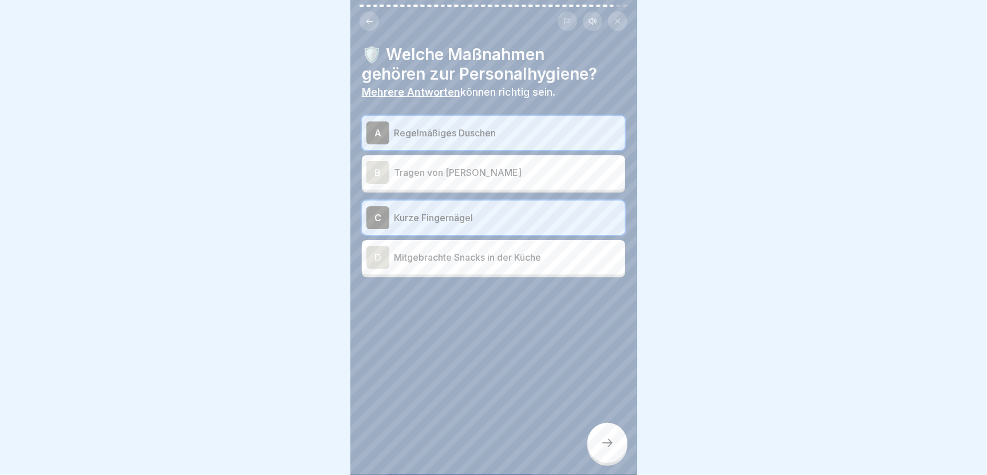
click at [613, 449] on icon at bounding box center [608, 443] width 14 height 14
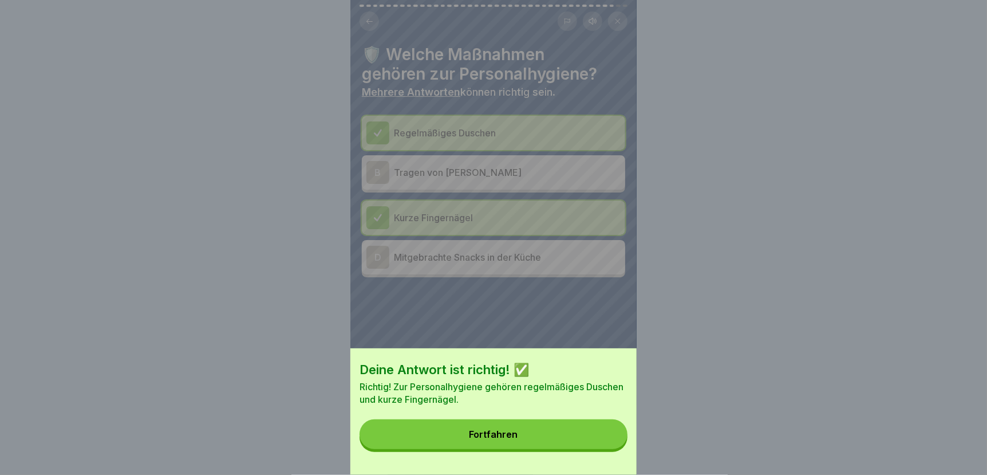
click at [580, 441] on button "Fortfahren" at bounding box center [494, 434] width 268 height 30
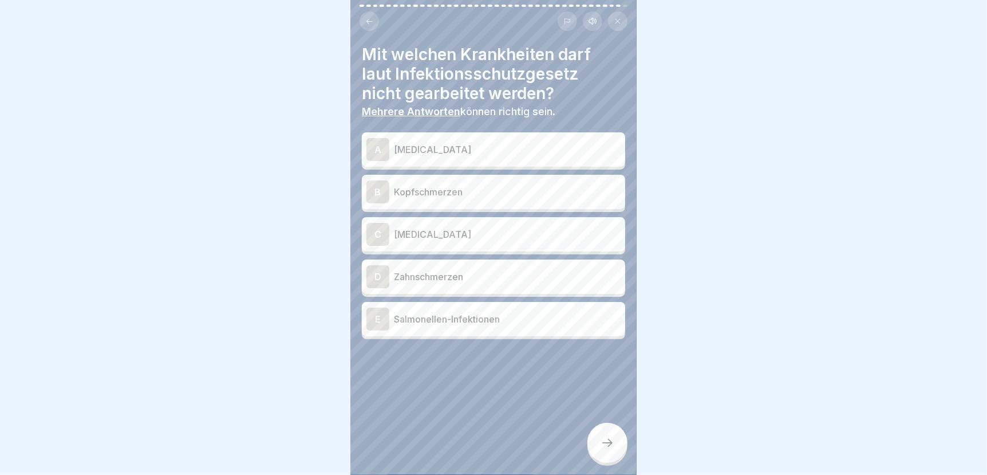
click at [410, 143] on p "[MEDICAL_DATA]" at bounding box center [507, 150] width 227 height 14
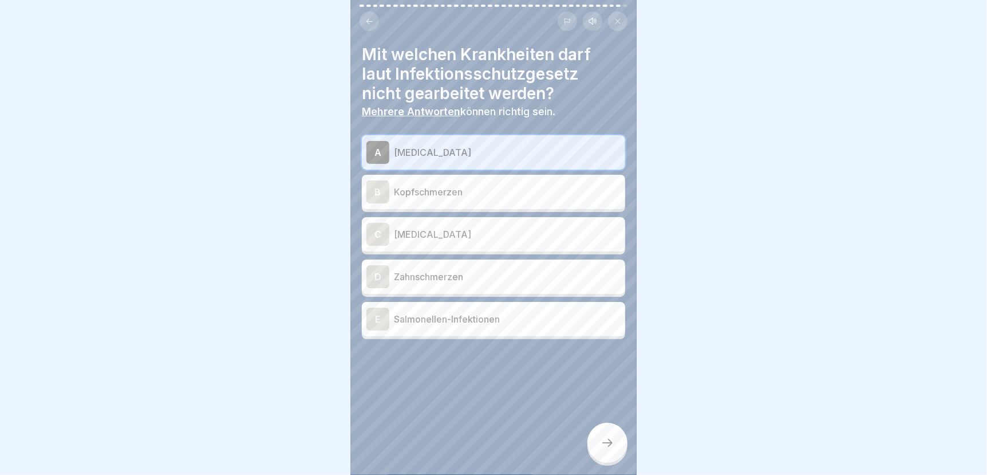
click at [430, 240] on p "[MEDICAL_DATA]" at bounding box center [507, 234] width 227 height 14
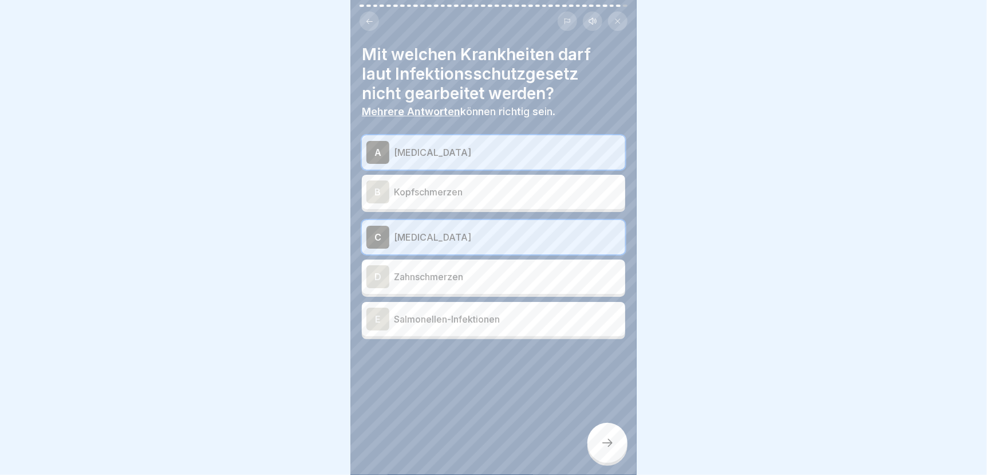
click at [424, 320] on p "Salmonellen-Infektionen" at bounding box center [507, 319] width 227 height 14
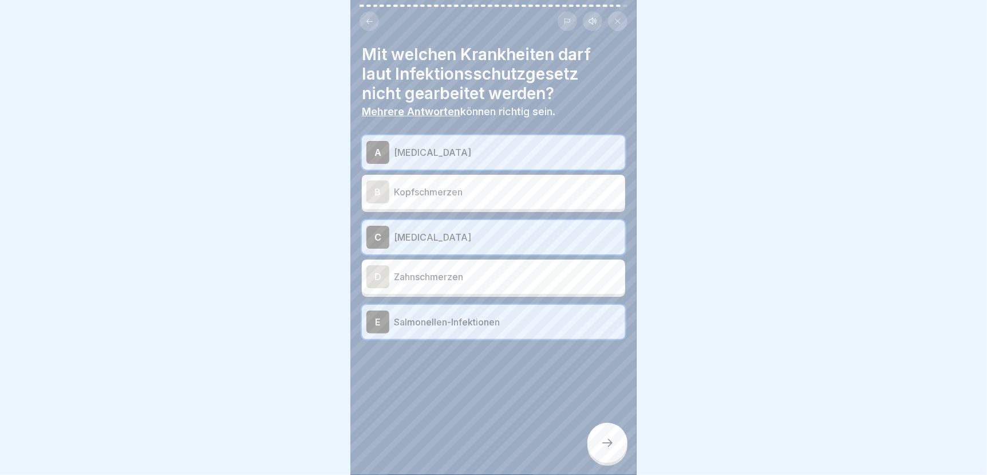
click at [610, 459] on div at bounding box center [607, 442] width 40 height 40
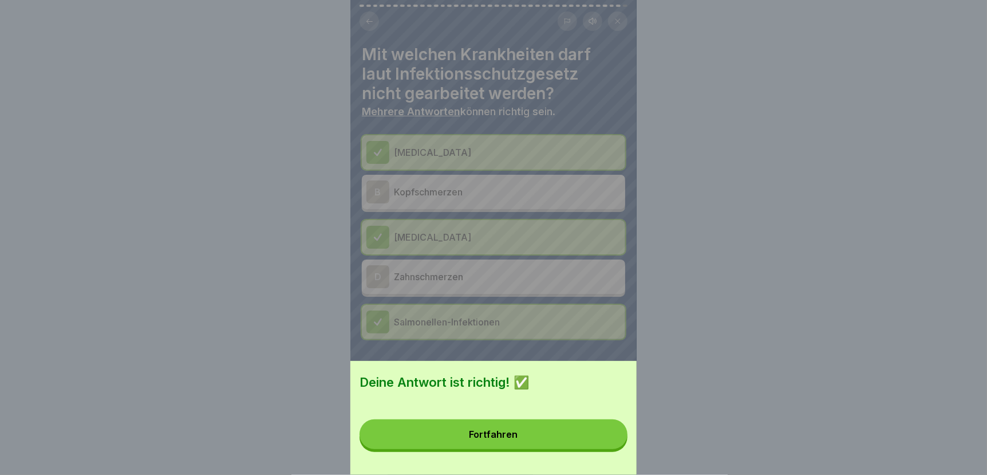
click at [567, 448] on button "Fortfahren" at bounding box center [494, 434] width 268 height 30
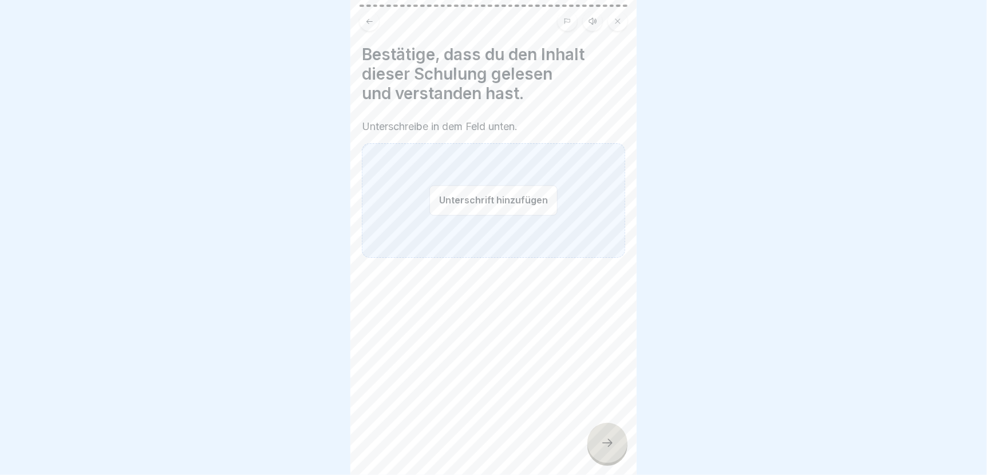
click at [481, 200] on button "Unterschrift hinzufügen" at bounding box center [493, 200] width 128 height 30
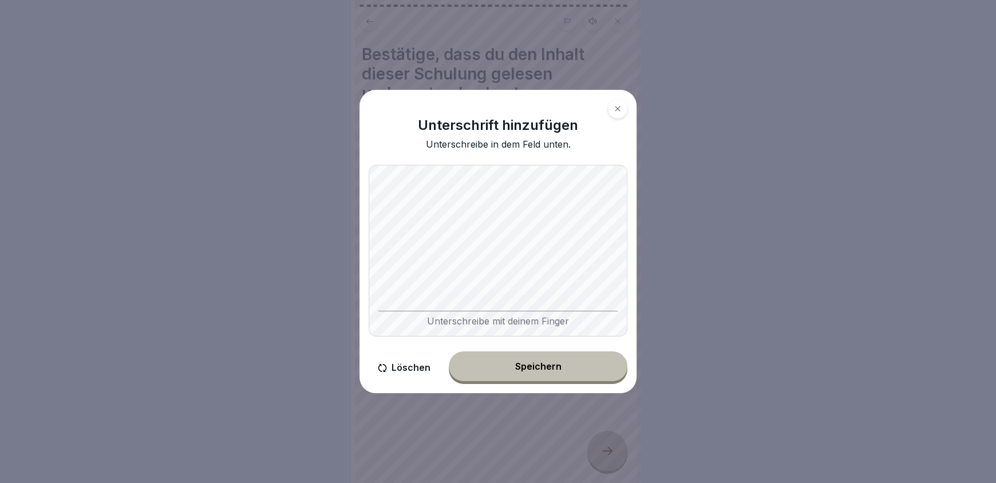
click at [518, 364] on div "Speichern" at bounding box center [538, 366] width 46 height 10
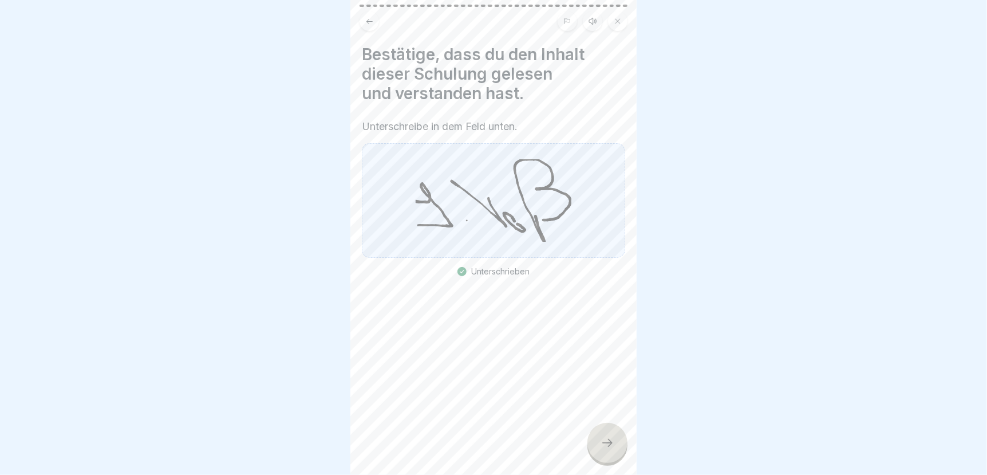
click at [607, 461] on div at bounding box center [607, 442] width 40 height 40
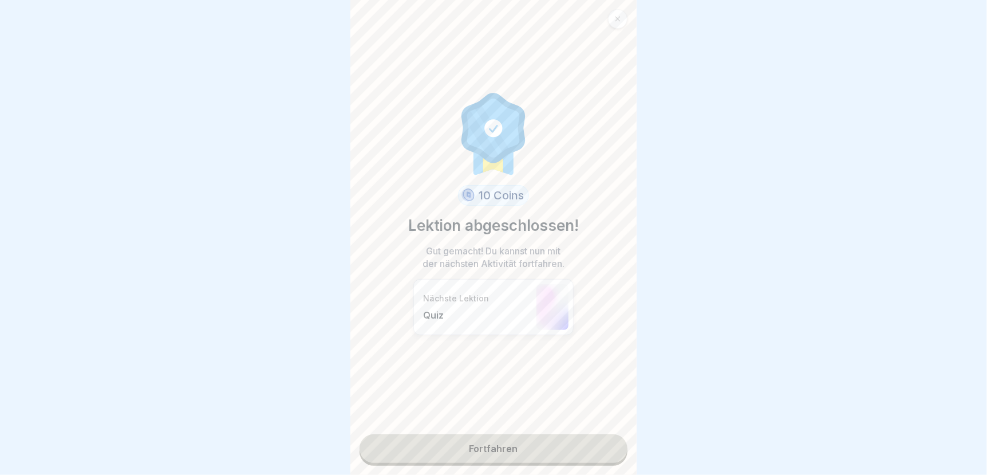
click at [525, 448] on link "Fortfahren" at bounding box center [494, 448] width 268 height 29
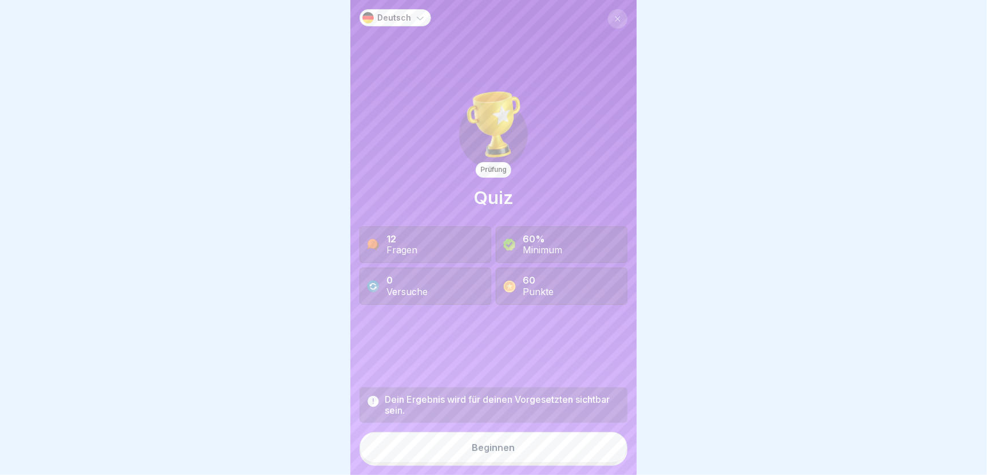
scroll to position [9, 0]
click at [490, 450] on div "Beginnen" at bounding box center [493, 447] width 43 height 10
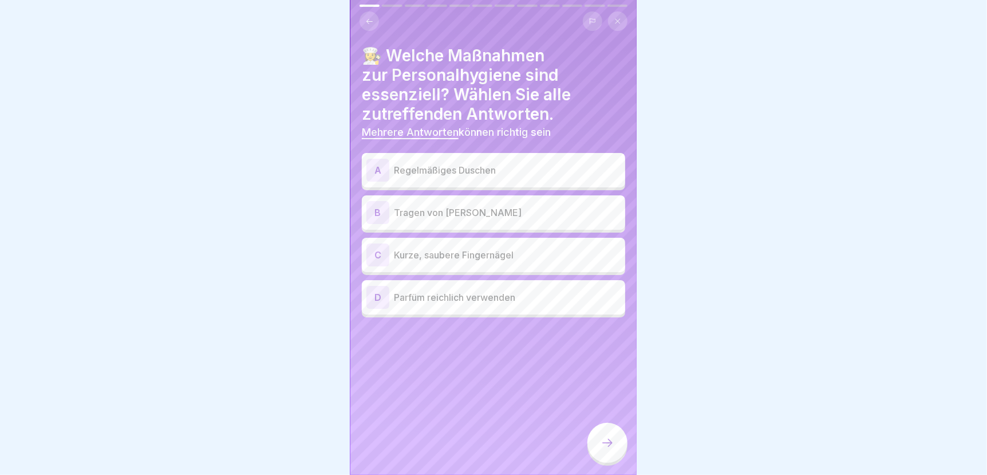
click at [433, 163] on p "Regelmäßiges Duschen" at bounding box center [507, 170] width 227 height 14
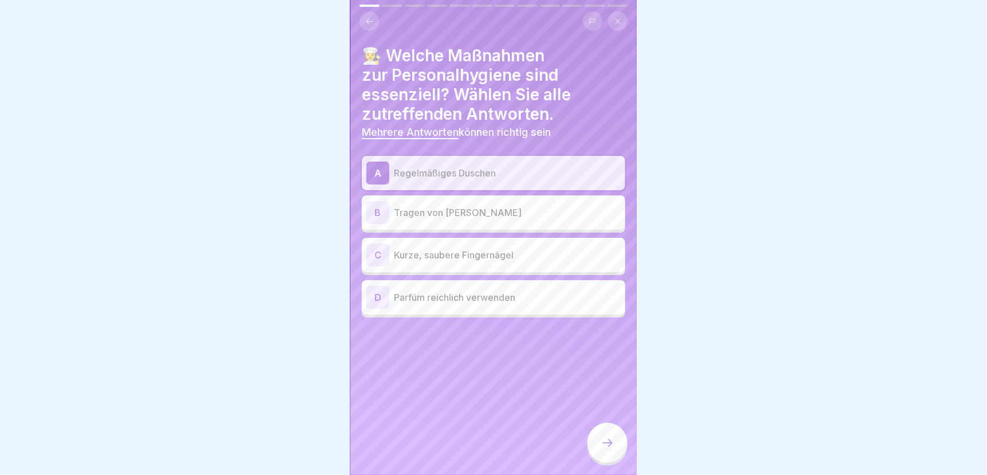
click at [464, 248] on p "Kurze, saubere Fingernägel" at bounding box center [507, 255] width 227 height 14
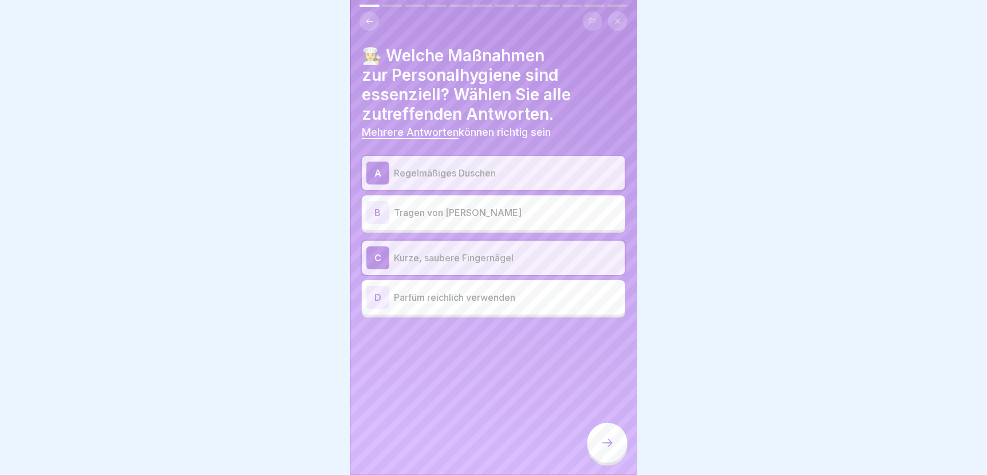
click at [598, 439] on div at bounding box center [607, 442] width 40 height 40
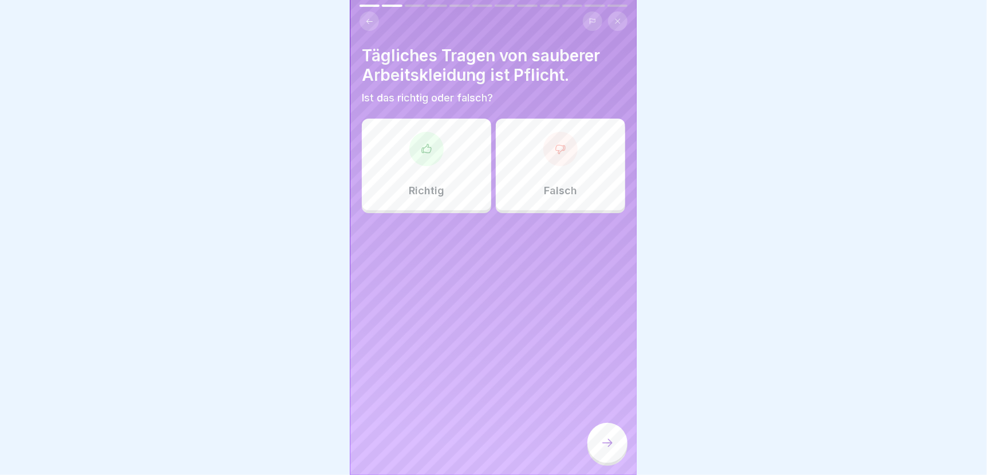
click at [433, 150] on div at bounding box center [426, 149] width 34 height 34
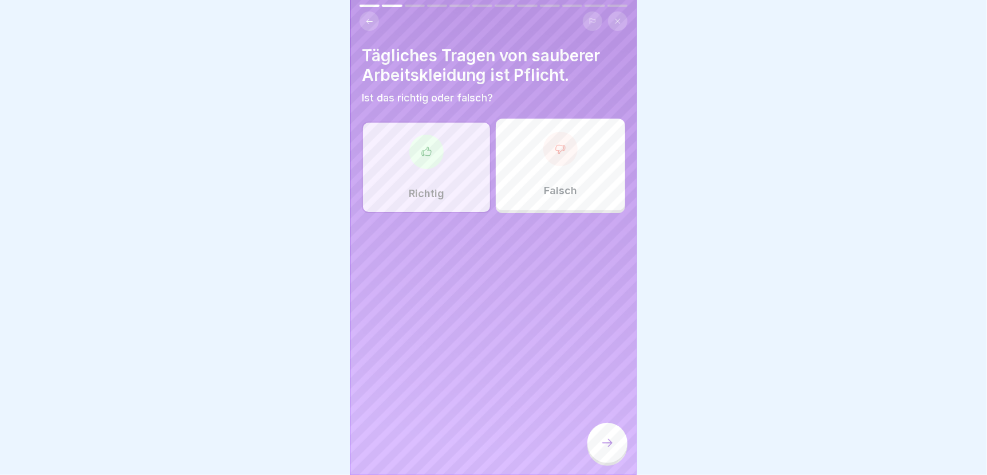
click at [608, 444] on icon at bounding box center [608, 443] width 14 height 14
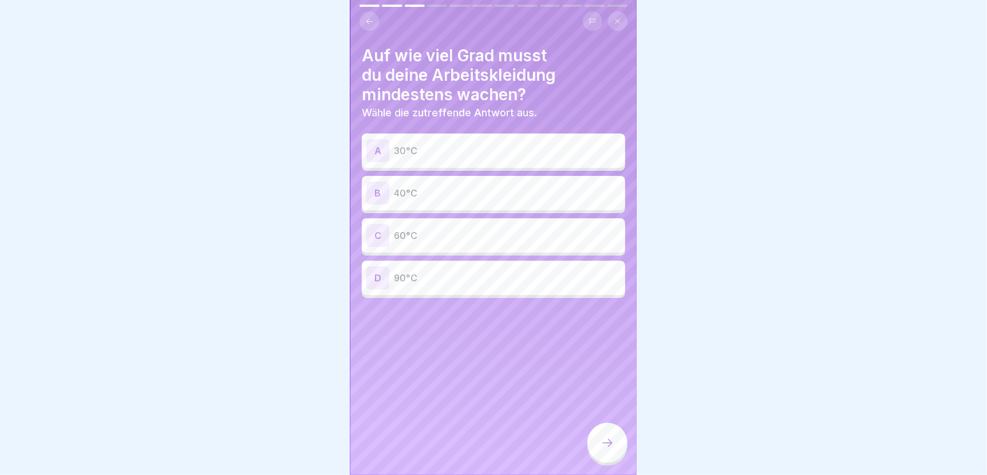
click at [407, 228] on p "60°C" at bounding box center [507, 235] width 227 height 14
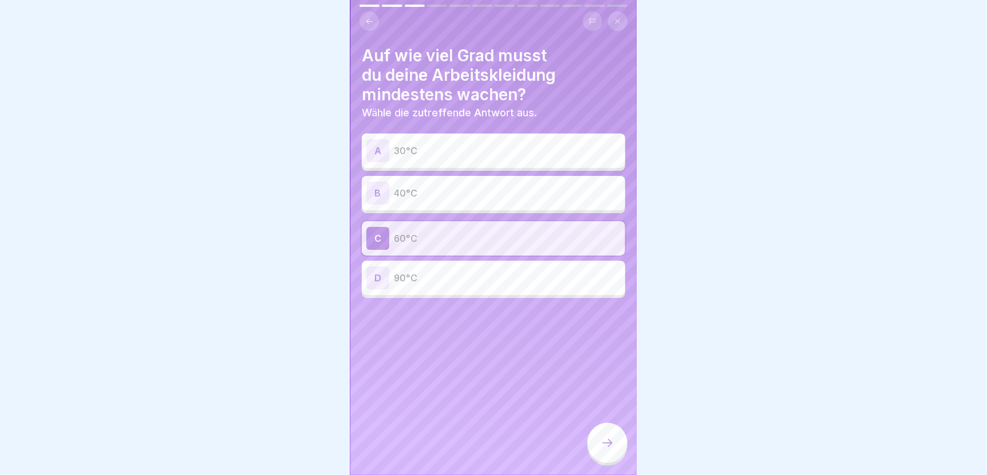
click at [614, 443] on div at bounding box center [607, 442] width 40 height 40
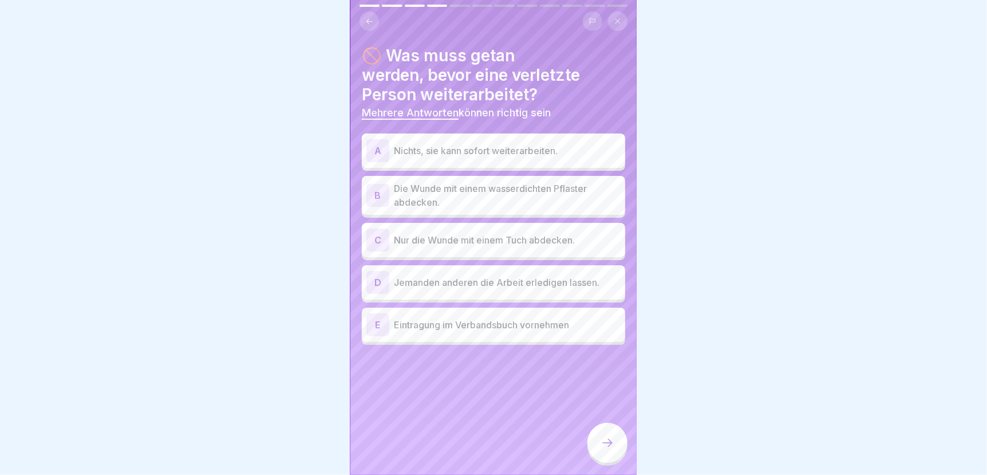
click at [428, 184] on p "Die Wunde mit einem wasserdichten Pflaster abdecken." at bounding box center [507, 194] width 227 height 27
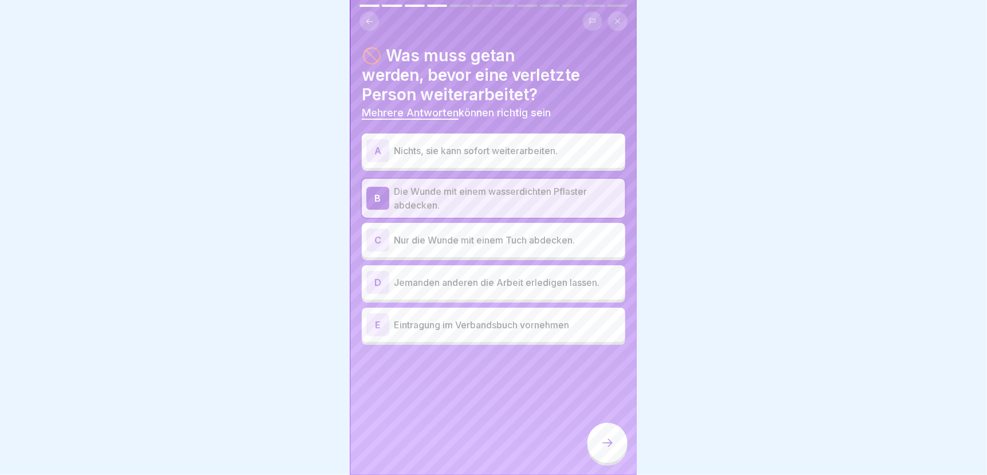
click at [431, 318] on p "Eintragung im Verbandsbuch vornehmen" at bounding box center [507, 325] width 227 height 14
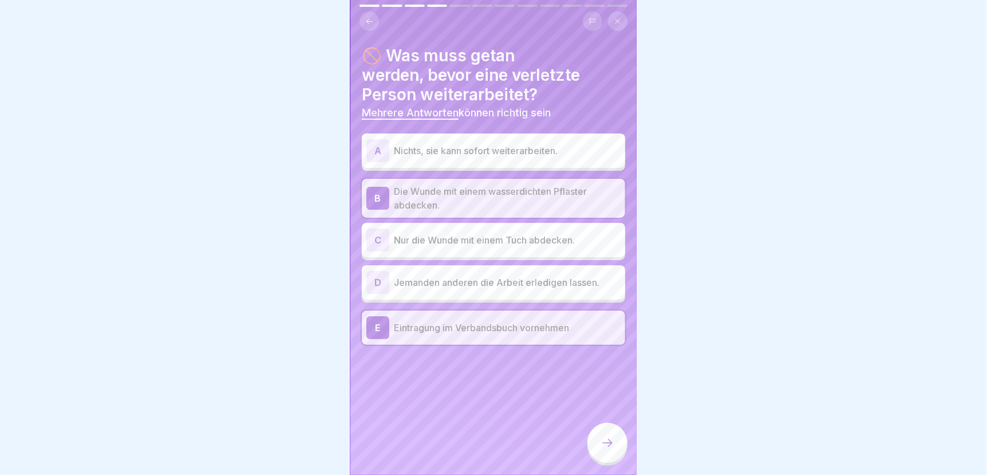
click at [601, 443] on icon at bounding box center [608, 443] width 14 height 14
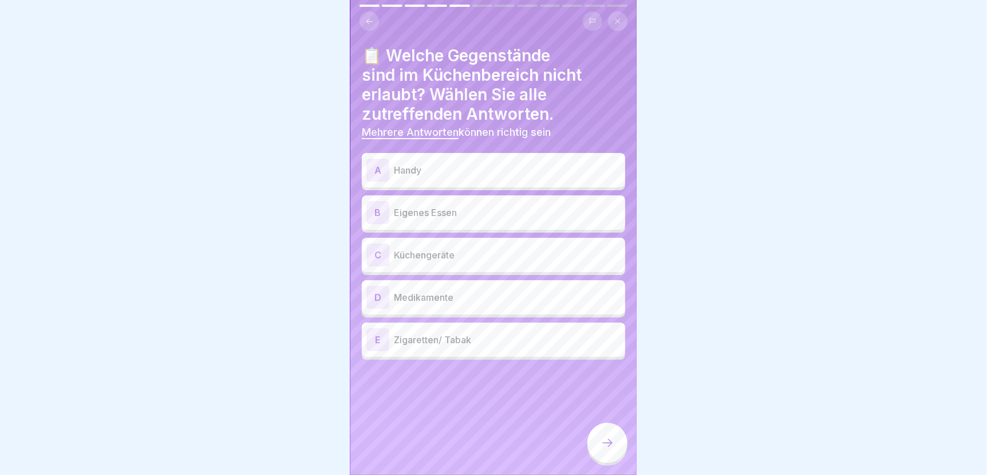
click at [417, 333] on p "Zigaretten/ Tabak" at bounding box center [507, 340] width 227 height 14
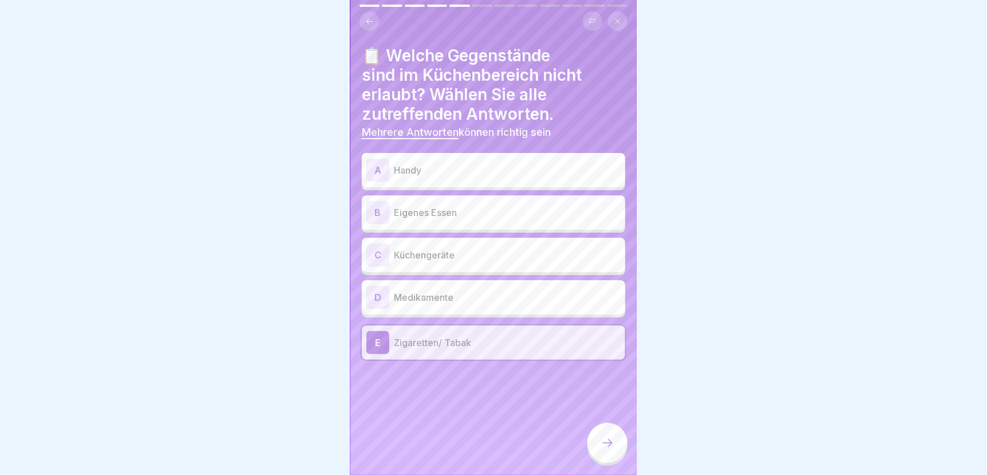
click at [421, 290] on p "Medikamente" at bounding box center [507, 297] width 227 height 14
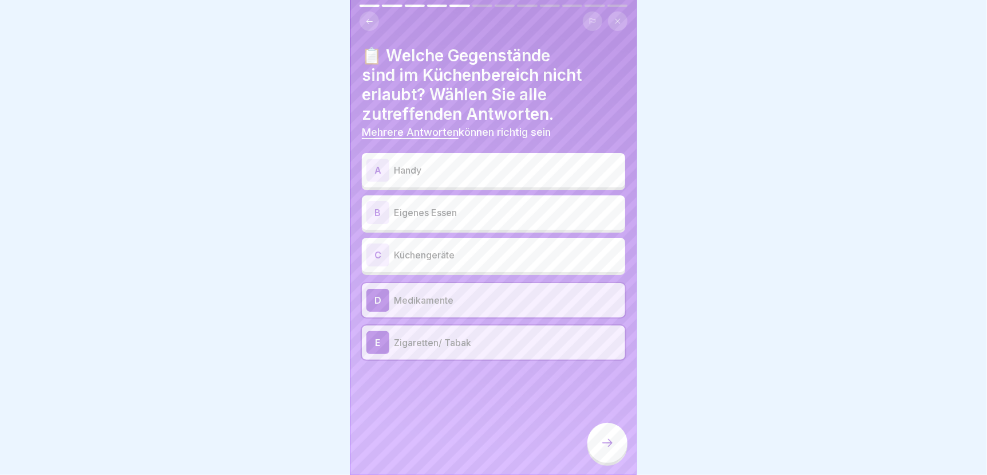
click at [418, 206] on p "Eigenes Essen" at bounding box center [507, 213] width 227 height 14
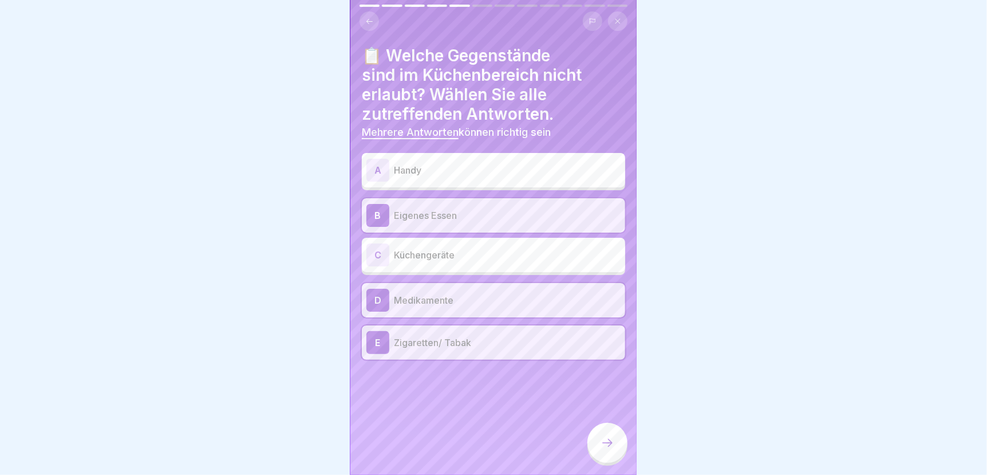
click at [417, 163] on p "Handy" at bounding box center [507, 170] width 227 height 14
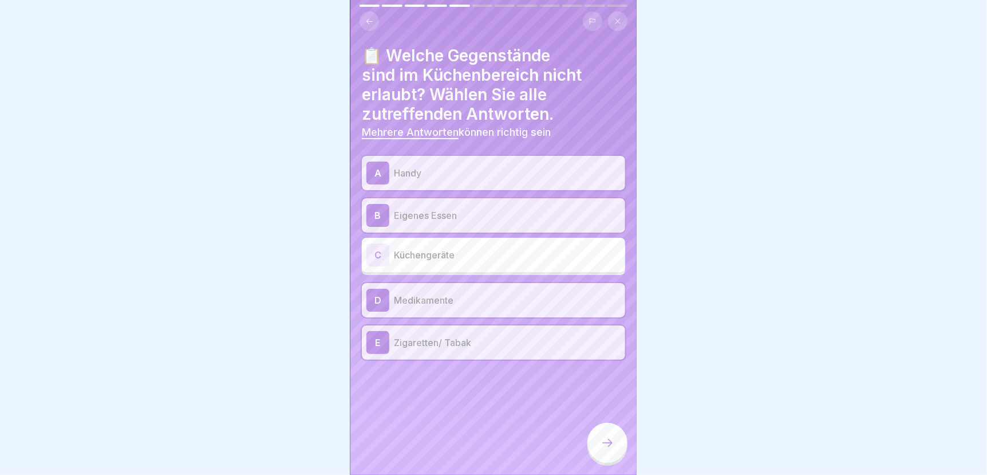
click at [602, 450] on div at bounding box center [607, 442] width 40 height 40
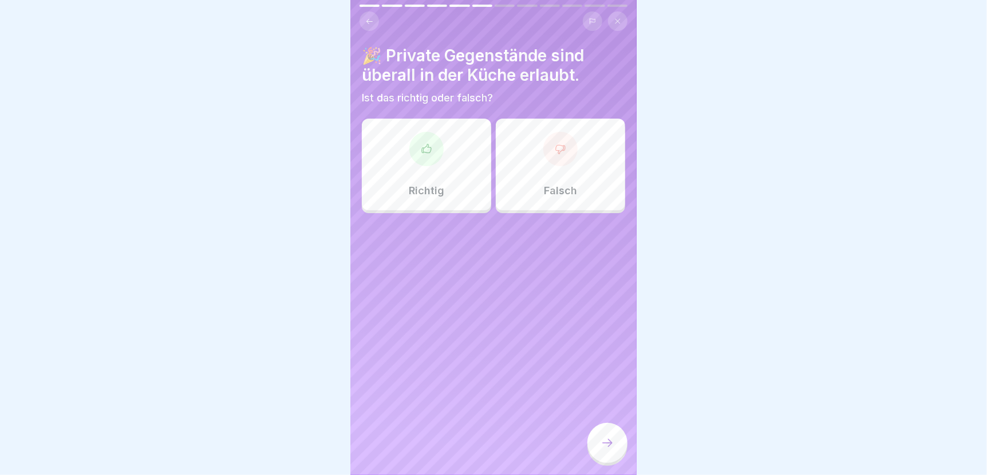
click at [555, 158] on div "Falsch" at bounding box center [560, 164] width 129 height 92
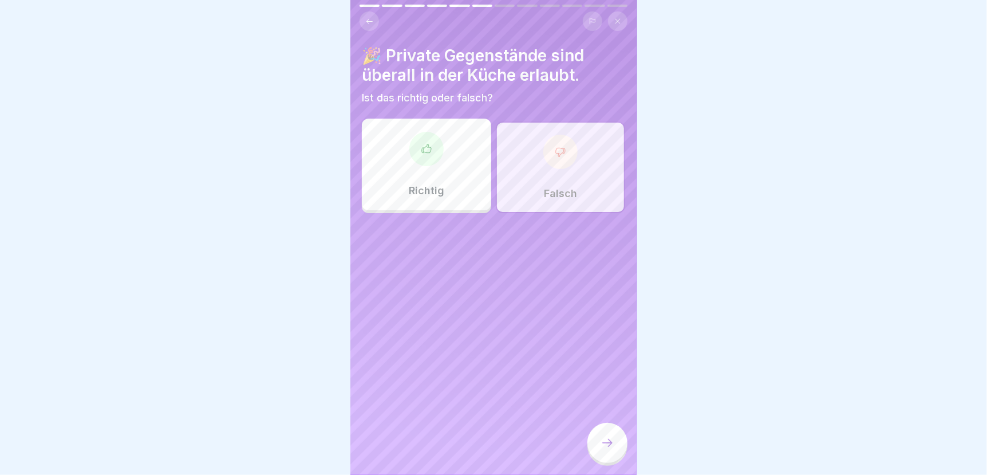
click at [610, 439] on icon at bounding box center [608, 443] width 14 height 14
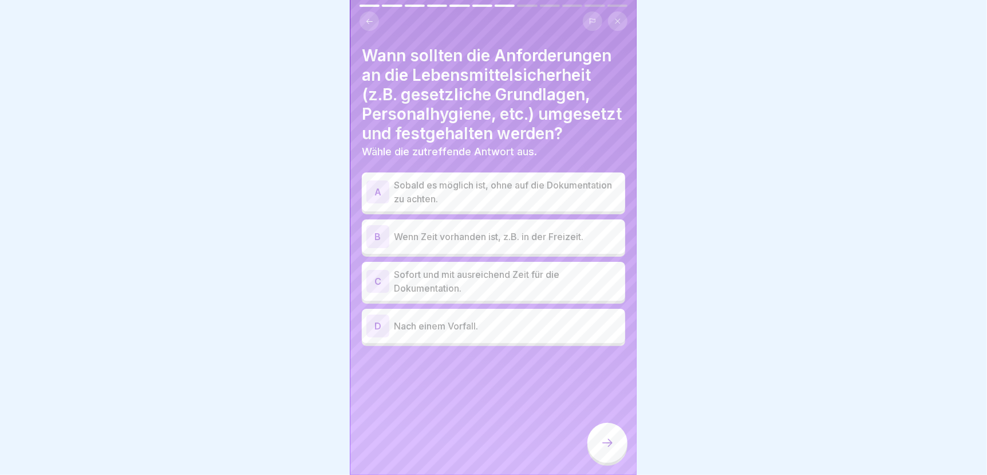
click at [432, 289] on p "Sofort und mit ausreichend Zeit für die Dokumentation." at bounding box center [507, 280] width 227 height 27
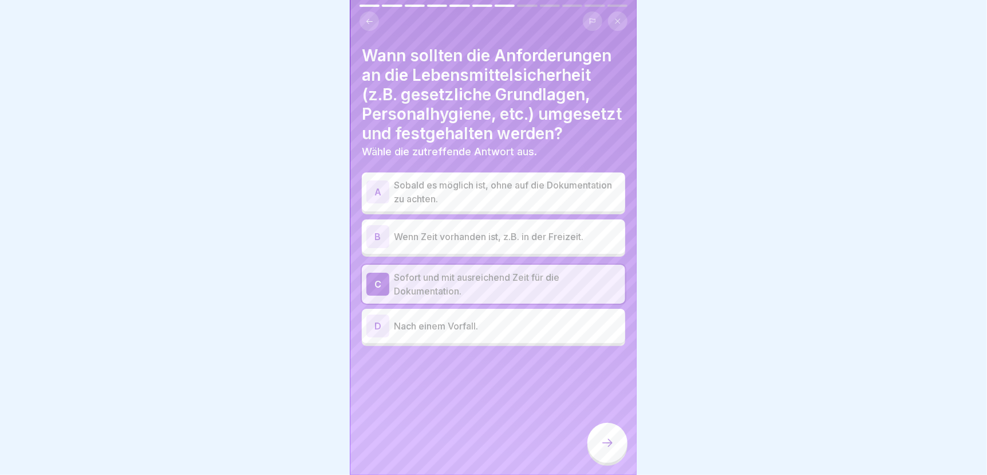
click at [611, 450] on div at bounding box center [607, 442] width 40 height 40
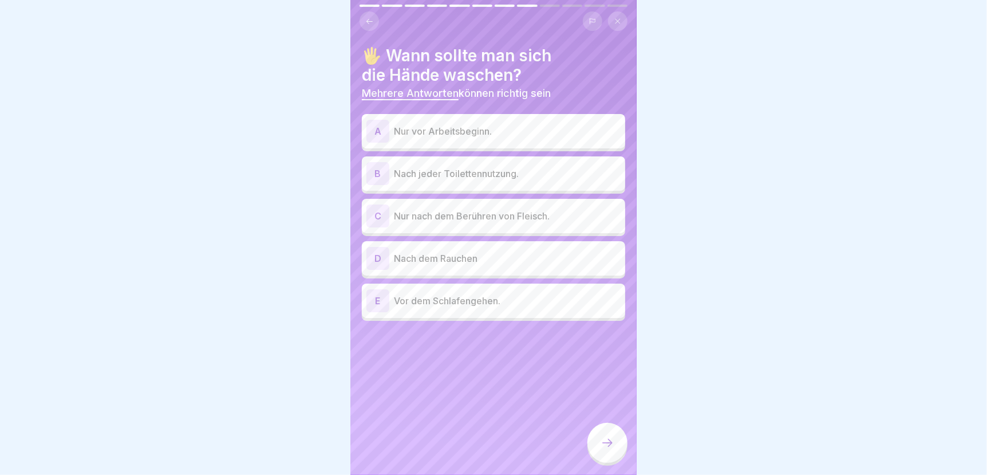
click at [433, 167] on p "Nach jeder Toilettennutzung." at bounding box center [507, 174] width 227 height 14
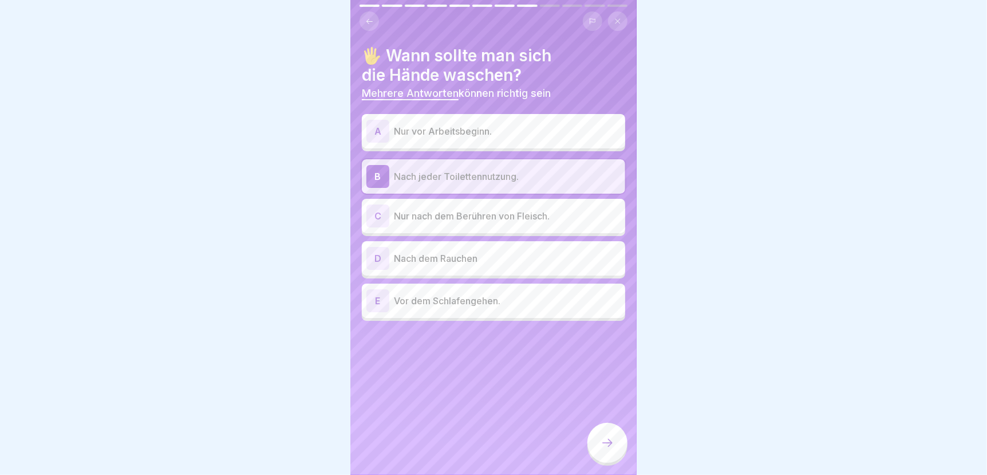
click at [432, 251] on p "Nach dem Rauchen" at bounding box center [507, 258] width 227 height 14
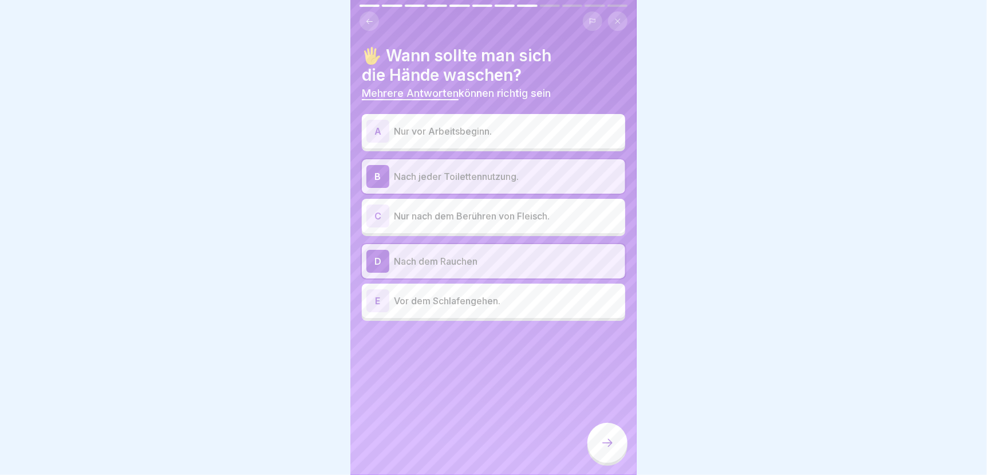
click at [610, 451] on div at bounding box center [607, 442] width 40 height 40
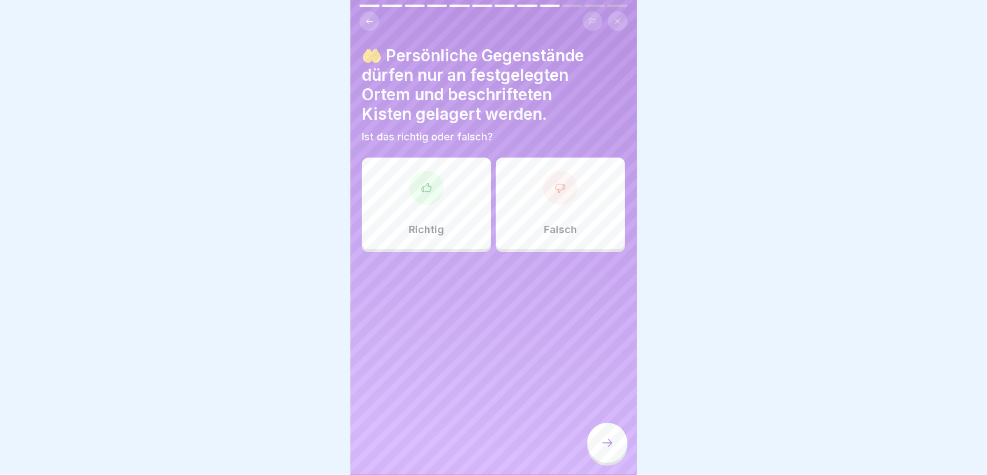
click at [422, 192] on div at bounding box center [426, 188] width 34 height 34
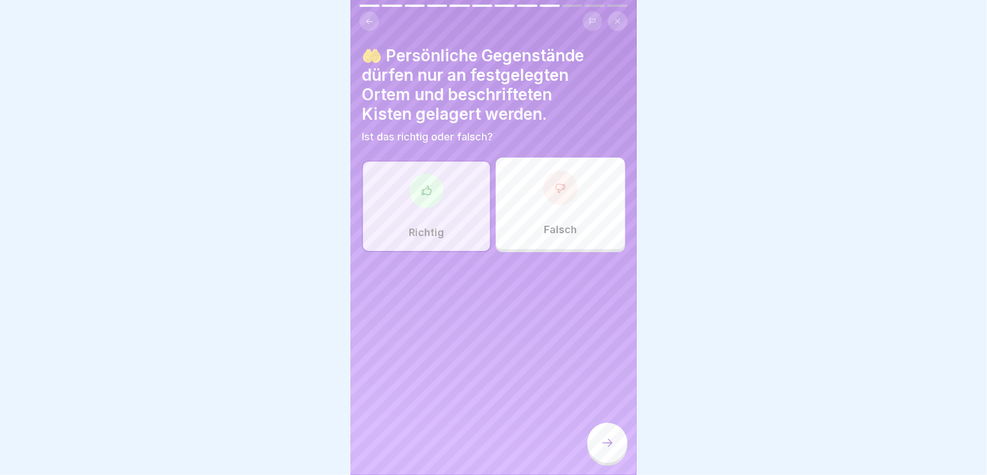
click at [610, 444] on icon at bounding box center [607, 443] width 10 height 8
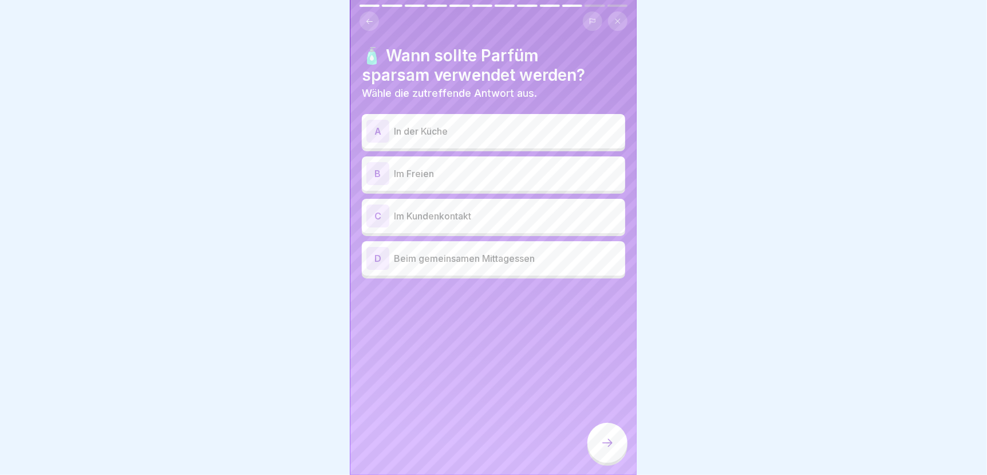
click at [423, 124] on p "In der Küche" at bounding box center [507, 131] width 227 height 14
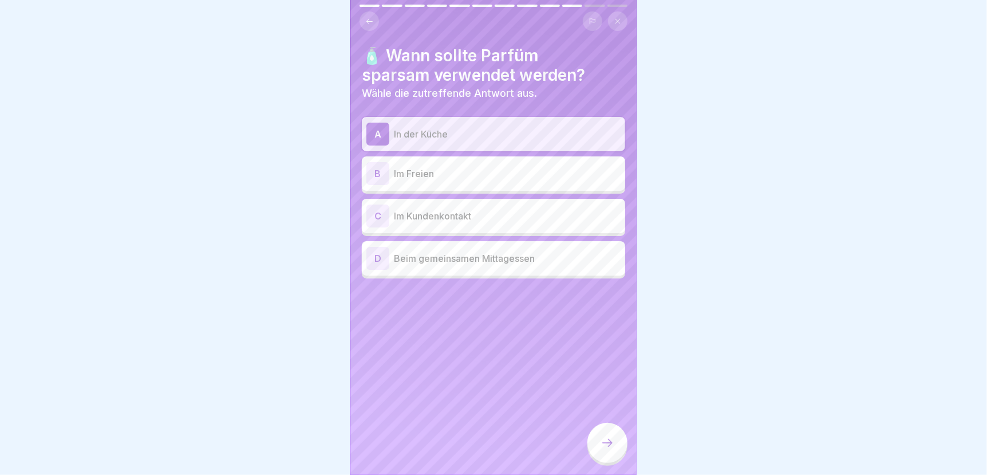
click at [615, 442] on div at bounding box center [607, 442] width 40 height 40
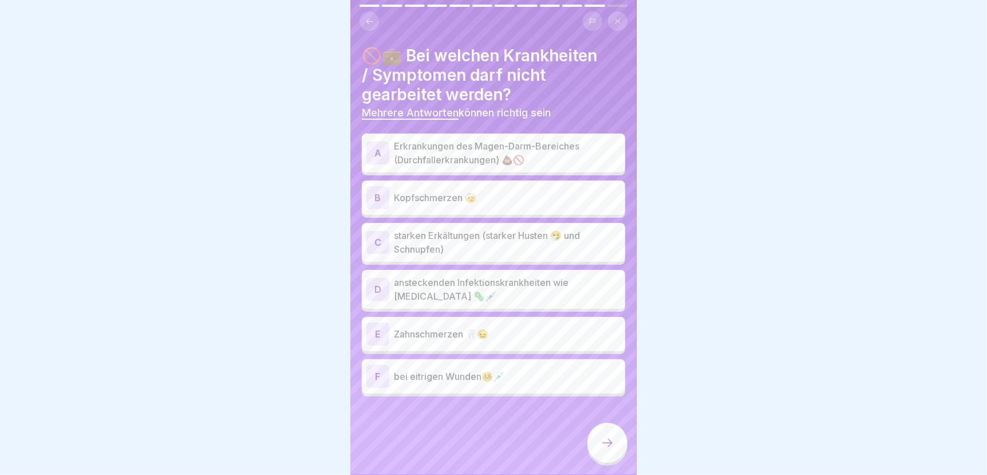
click at [442, 139] on p "Erkrankungen des Magen-Darm-Bereiches (Durchfallerkrankungen) 💩🚫" at bounding box center [507, 152] width 227 height 27
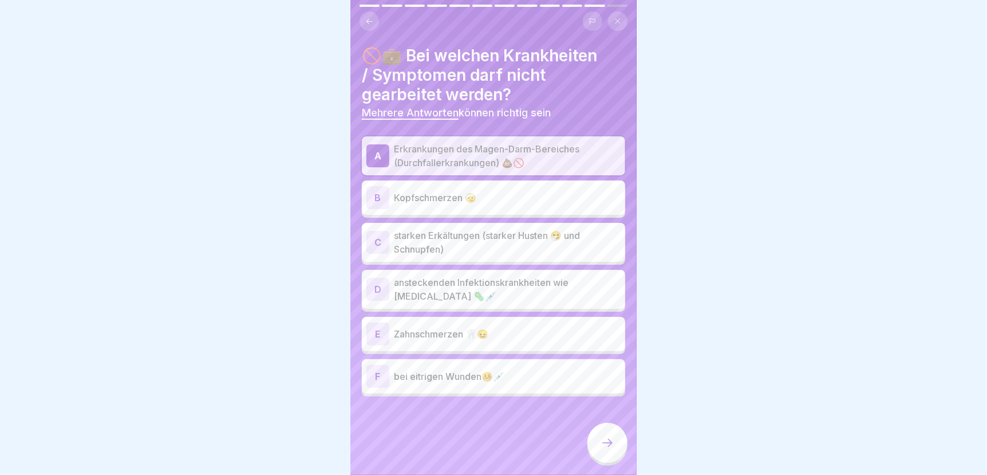
click at [457, 235] on p "starken Erkältungen (starker Husten 🤧 und Schnupfen)" at bounding box center [507, 241] width 227 height 27
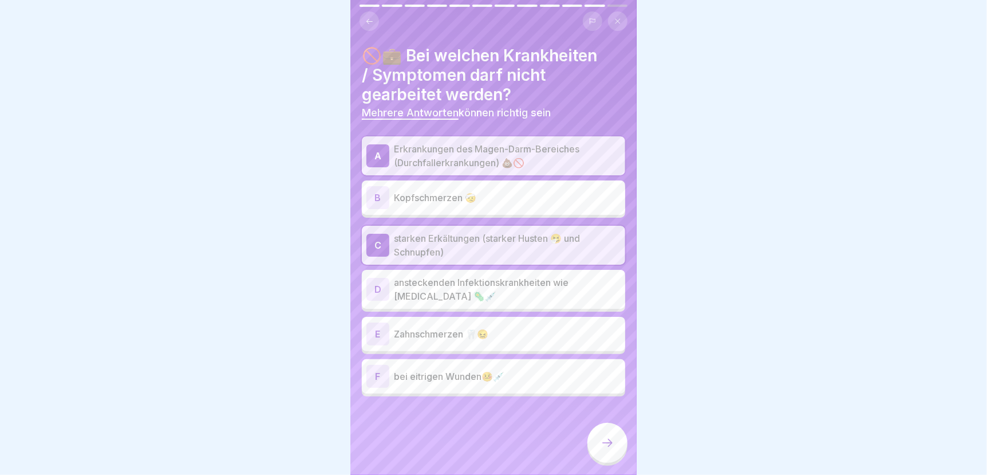
click at [448, 287] on p "ansteckenden Infektionskrankheiten wie [MEDICAL_DATA] 🦠💉" at bounding box center [507, 288] width 227 height 27
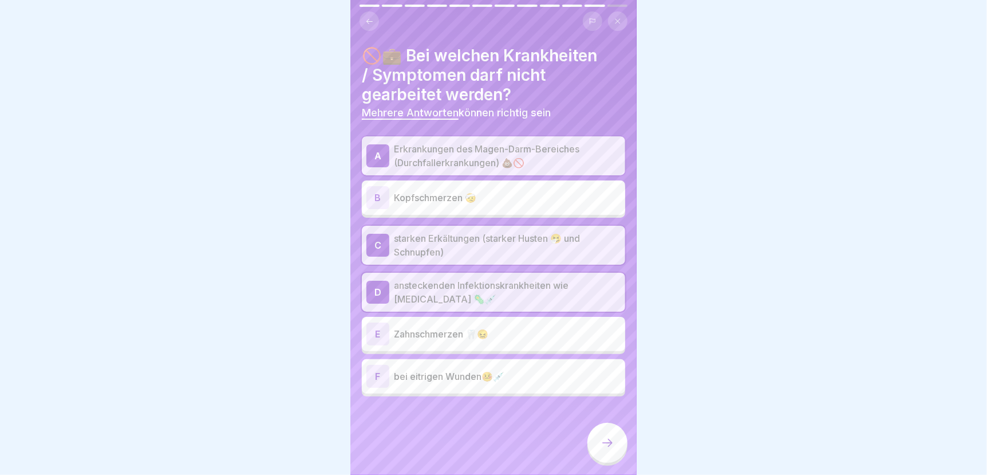
click at [436, 370] on p "bei eitrigen Wunden🤒💉" at bounding box center [507, 376] width 227 height 14
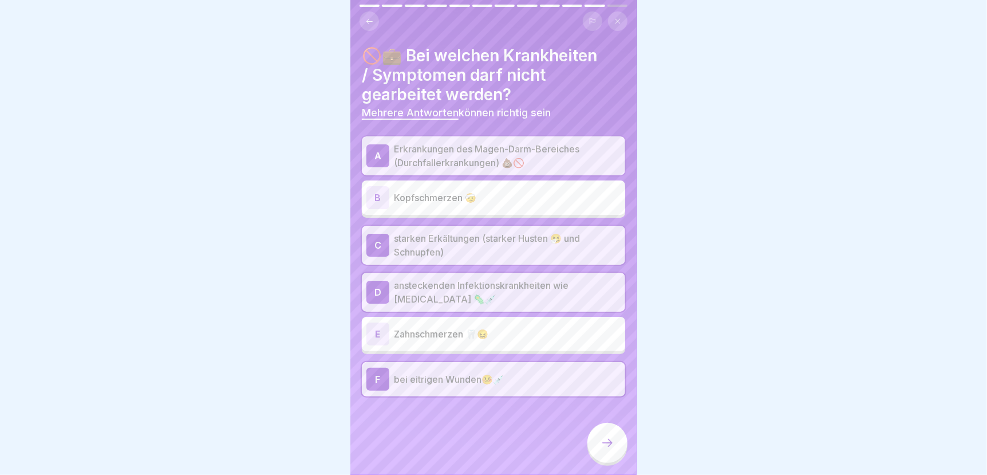
click at [607, 446] on icon at bounding box center [608, 443] width 14 height 14
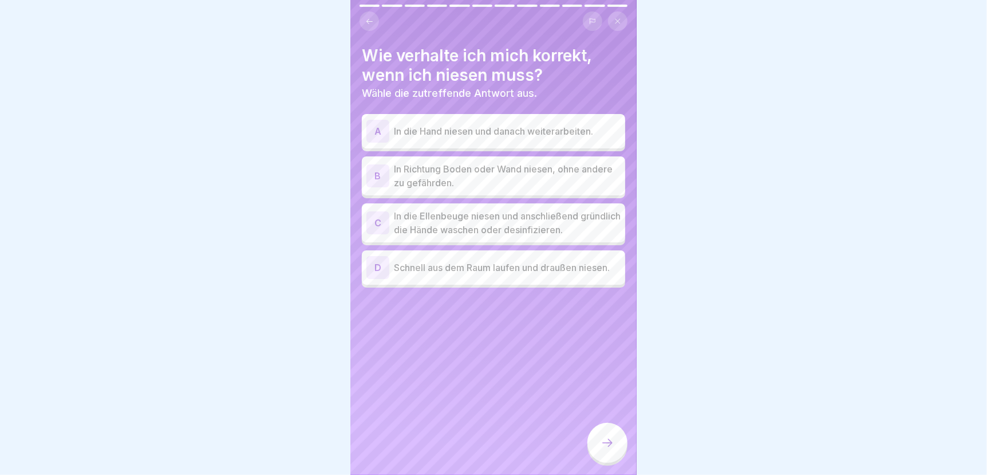
click at [424, 209] on p "In die Ellenbeuge niesen und anschließend gründlich die Hände waschen oder desi…" at bounding box center [507, 222] width 227 height 27
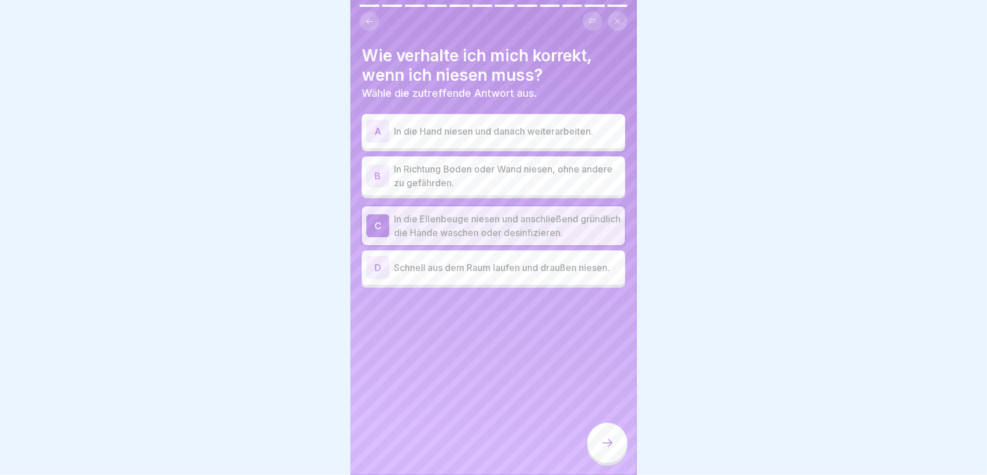
click at [603, 445] on icon at bounding box center [608, 443] width 14 height 14
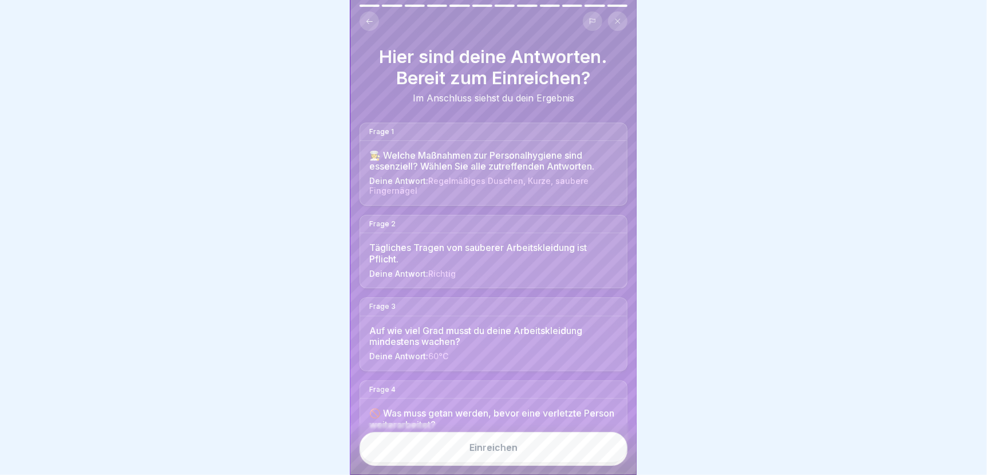
click at [598, 444] on button "Einreichen" at bounding box center [494, 447] width 268 height 31
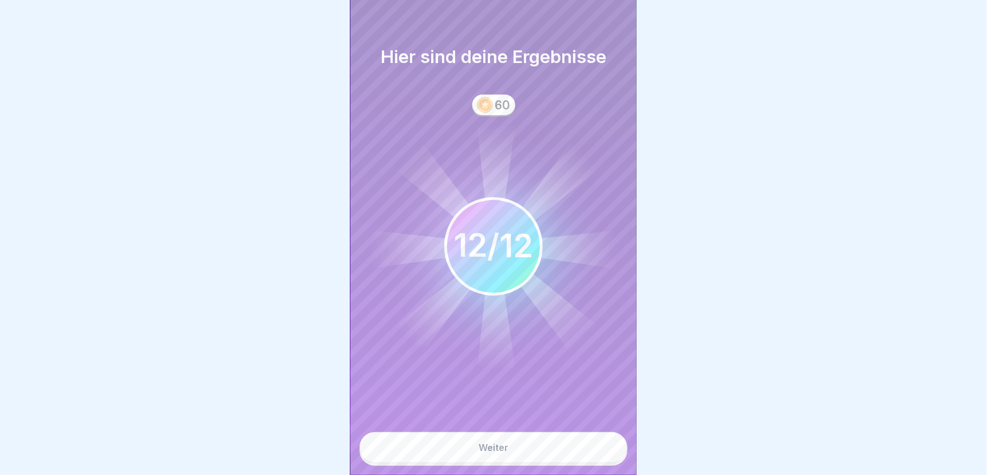
click at [469, 448] on button "Weiter" at bounding box center [494, 447] width 268 height 31
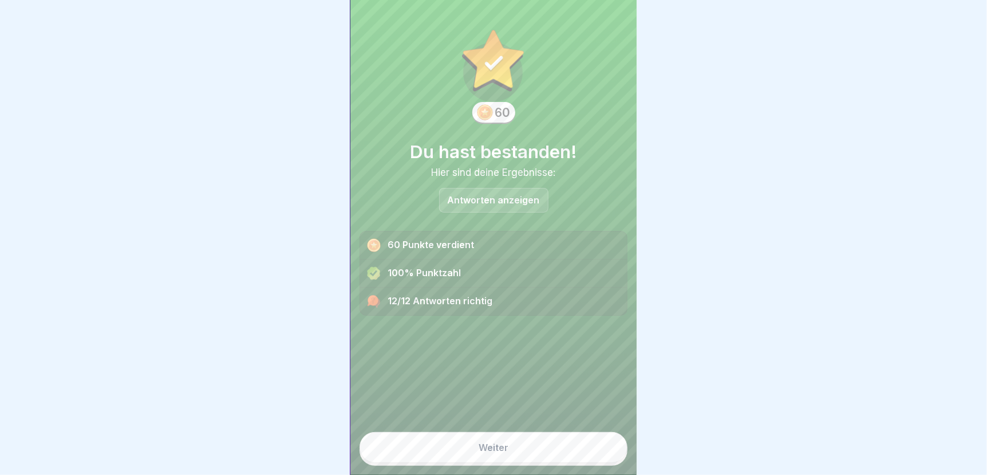
click at [470, 448] on button "Weiter" at bounding box center [494, 447] width 268 height 31
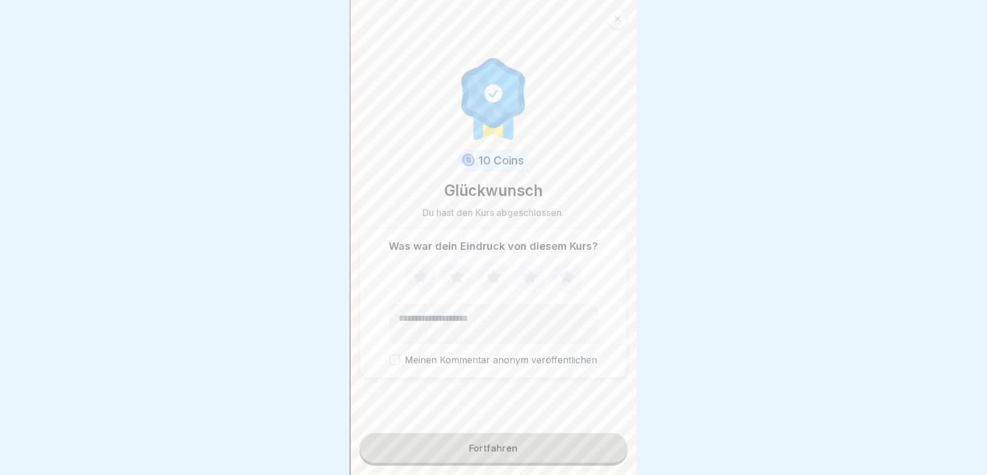
click at [523, 272] on icon at bounding box center [530, 276] width 15 height 14
click at [493, 443] on button "Fortfahren" at bounding box center [494, 448] width 268 height 30
